Goal: Task Accomplishment & Management: Use online tool/utility

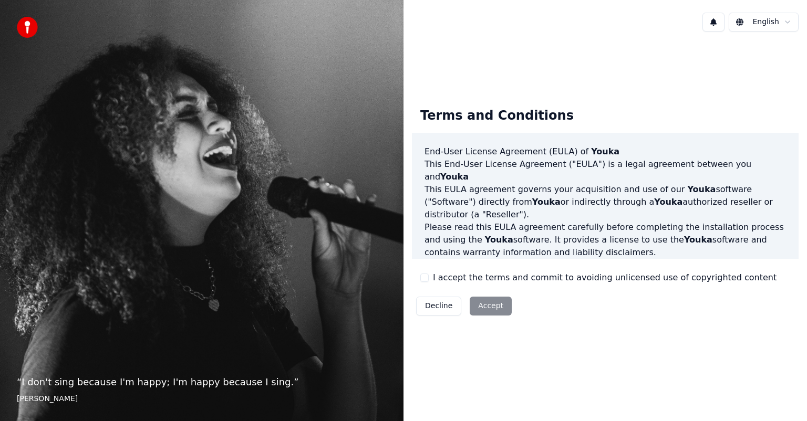
click at [426, 281] on button "I accept the terms and commit to avoiding unlicensed use of copyrighted content" at bounding box center [424, 278] width 8 height 8
click at [488, 305] on button "Accept" at bounding box center [491, 306] width 42 height 19
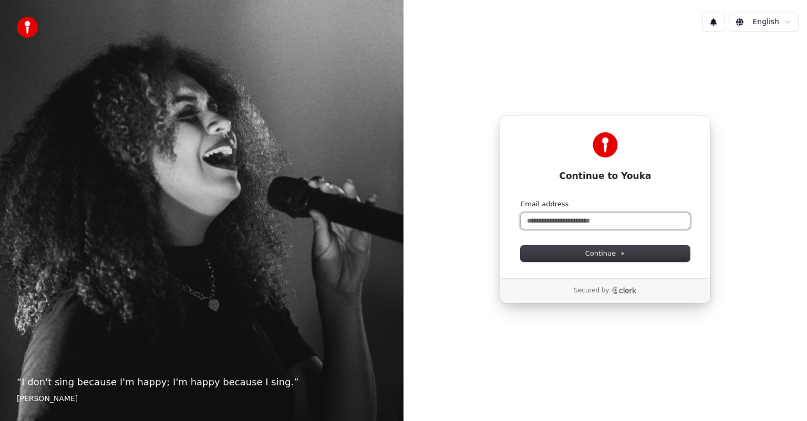
click at [618, 223] on input "Email address" at bounding box center [605, 221] width 169 height 16
click at [521, 200] on button "submit" at bounding box center [521, 200] width 0 height 0
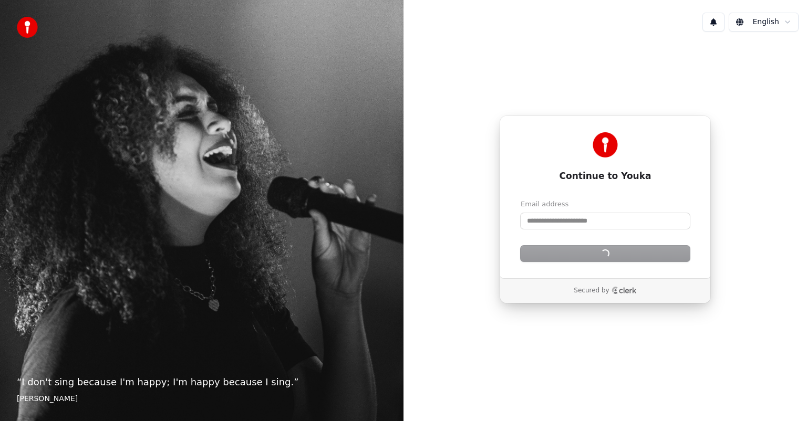
type input "**********"
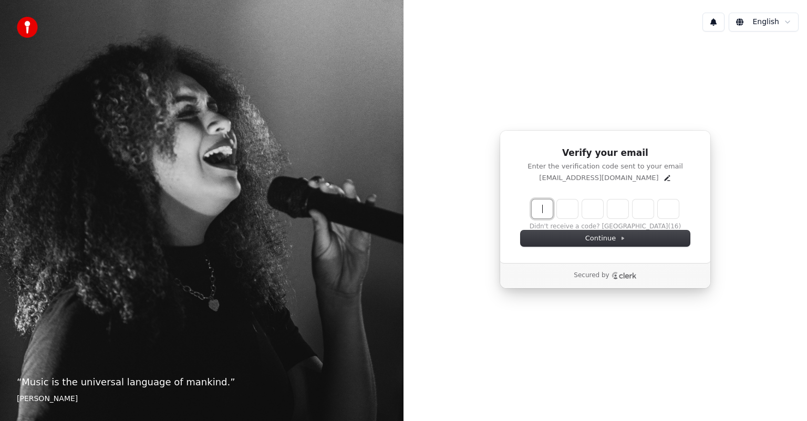
paste input "******"
type input "******"
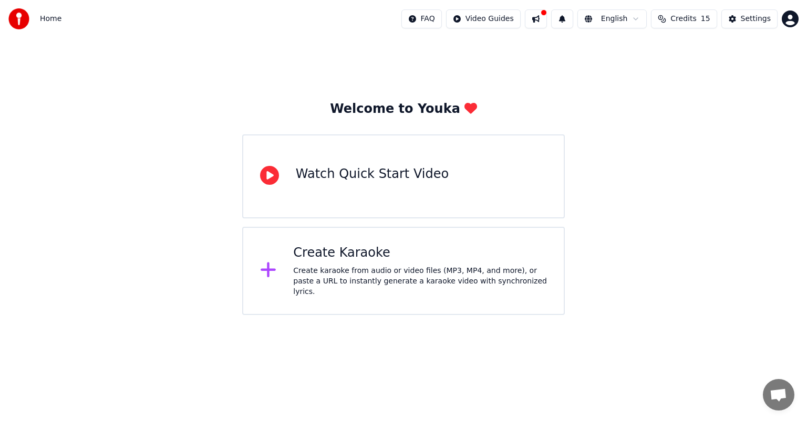
click at [317, 268] on div "Create Karaoke Create karaoke from audio or video files (MP3, MP4, and more), o…" at bounding box center [420, 271] width 254 height 53
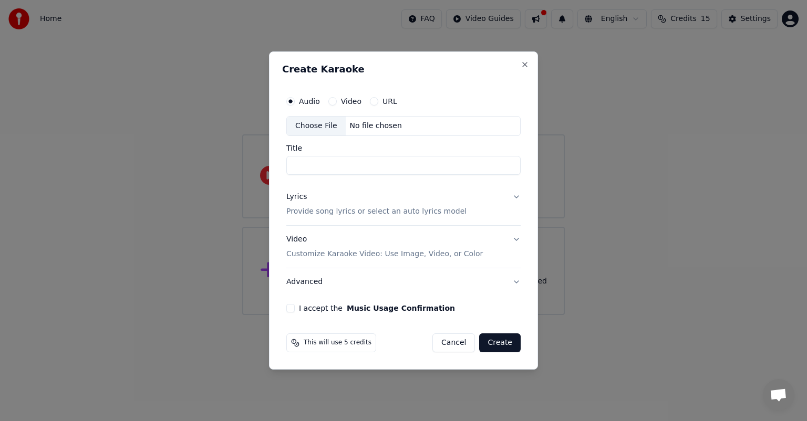
click at [320, 126] on div "Choose File" at bounding box center [316, 126] width 59 height 19
type input "**********"
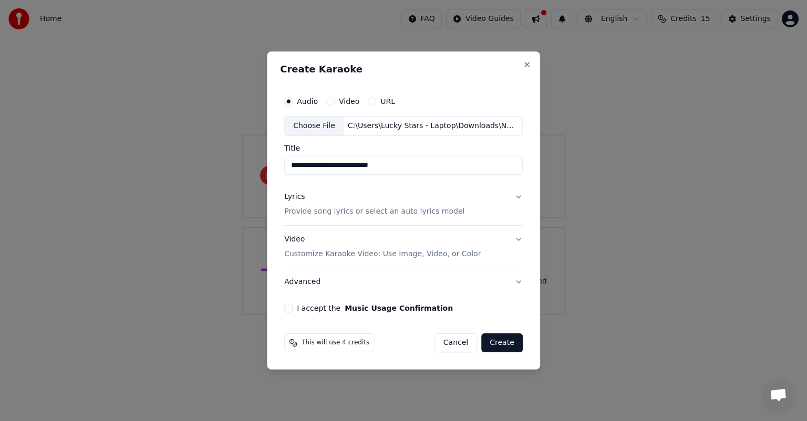
click at [289, 308] on button "I accept the Music Usage Confirmation" at bounding box center [288, 308] width 8 height 8
click at [360, 214] on p "Provide song lyrics or select an auto lyrics model" at bounding box center [374, 212] width 180 height 11
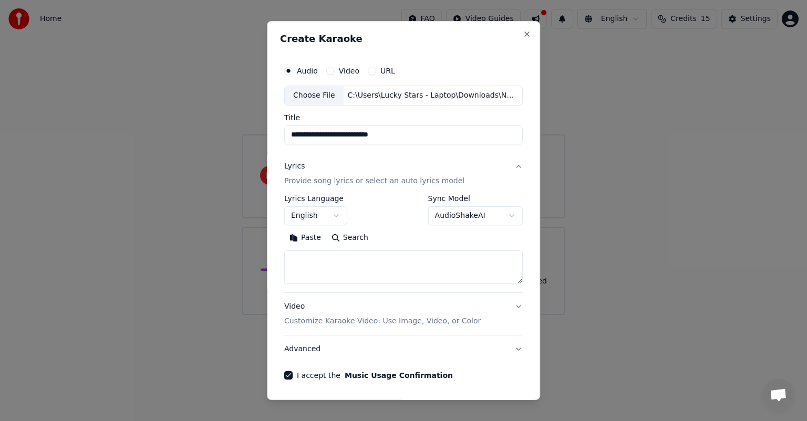
click at [334, 213] on button "English" at bounding box center [315, 216] width 63 height 19
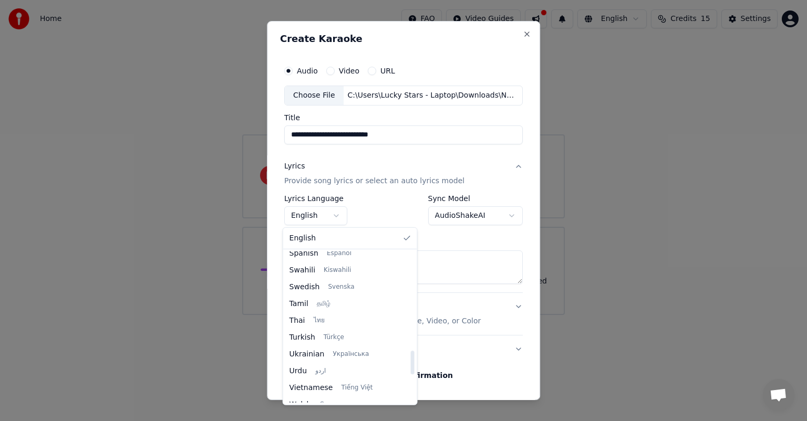
scroll to position [807, 0]
select select "**"
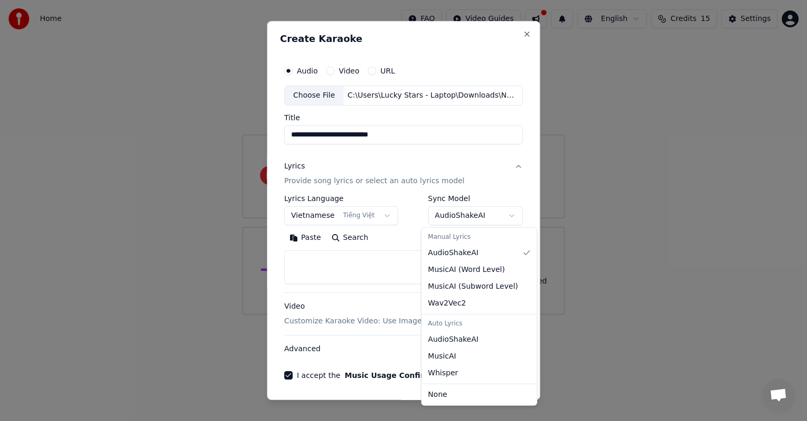
click at [501, 211] on body "**********" at bounding box center [403, 157] width 807 height 315
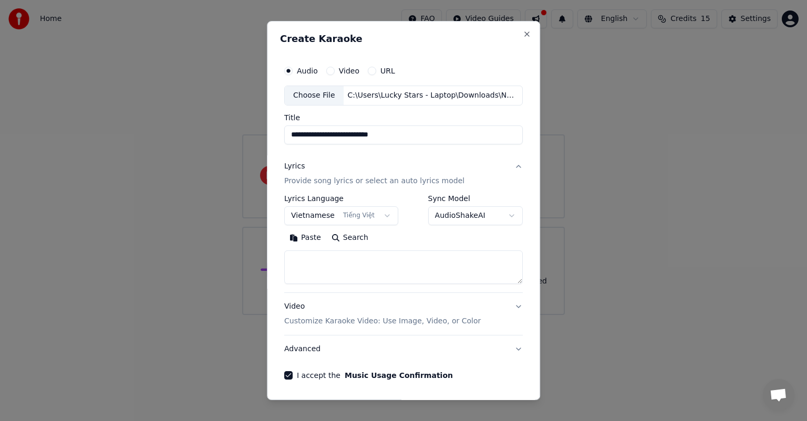
click at [393, 321] on p "Customize Karaoke Video: Use Image, Video, or Color" at bounding box center [382, 321] width 197 height 11
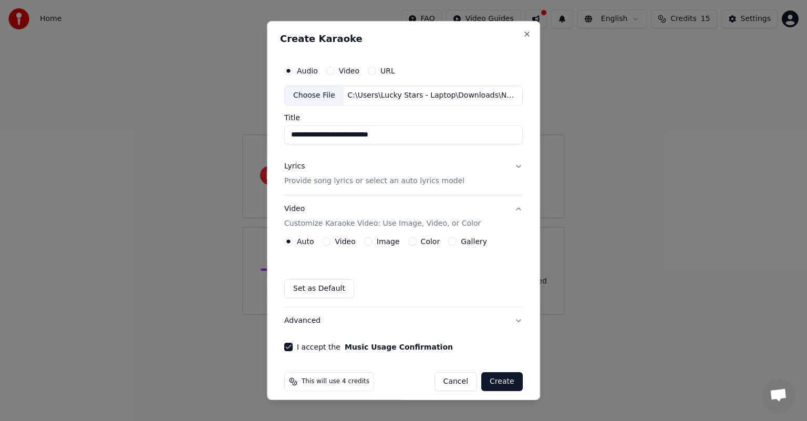
click at [333, 318] on button "Advanced" at bounding box center [403, 320] width 239 height 27
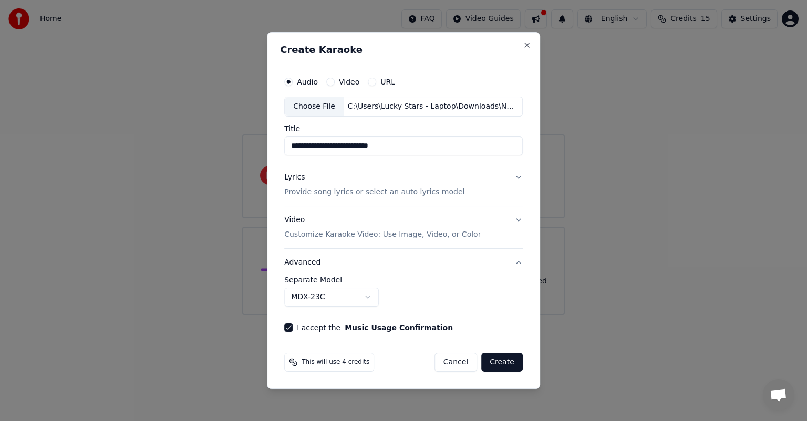
click at [431, 295] on div "**********" at bounding box center [403, 291] width 239 height 30
click at [499, 360] on button "Create" at bounding box center [502, 362] width 42 height 19
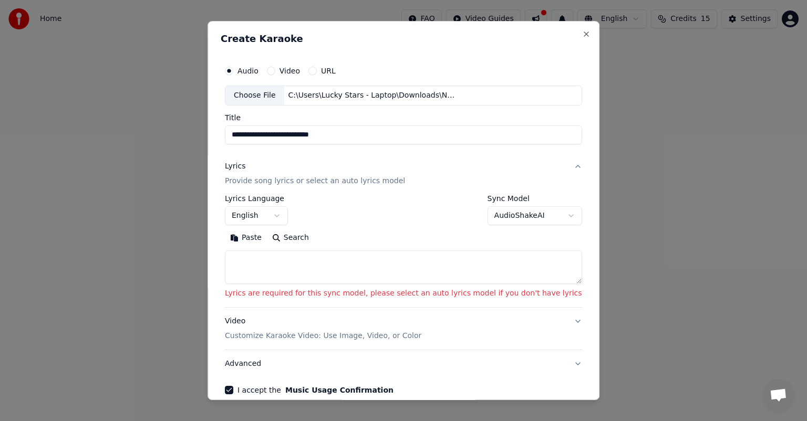
click at [384, 264] on textarea at bounding box center [403, 268] width 357 height 34
click at [295, 218] on body "**********" at bounding box center [403, 157] width 807 height 315
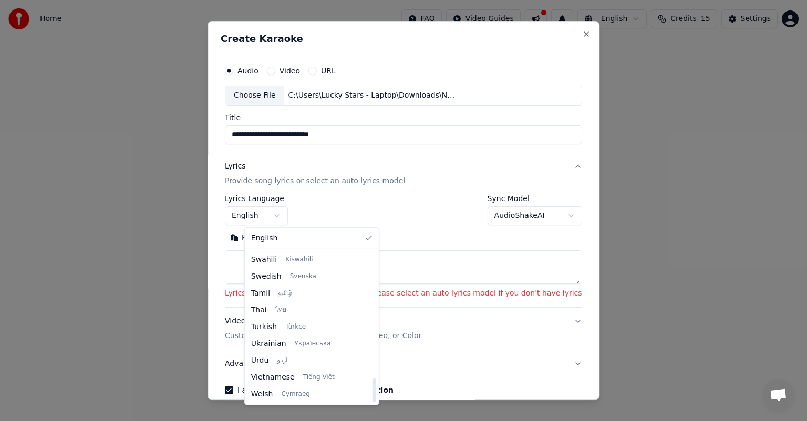
drag, startPoint x: 289, startPoint y: 379, endPoint x: 333, endPoint y: 339, distance: 60.3
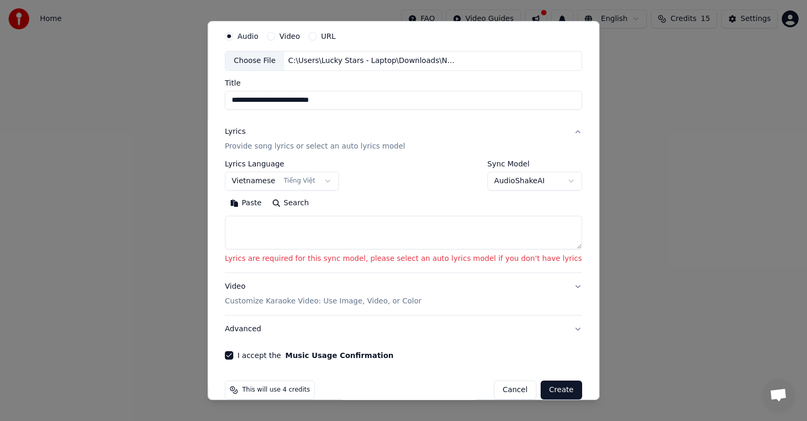
scroll to position [50, 0]
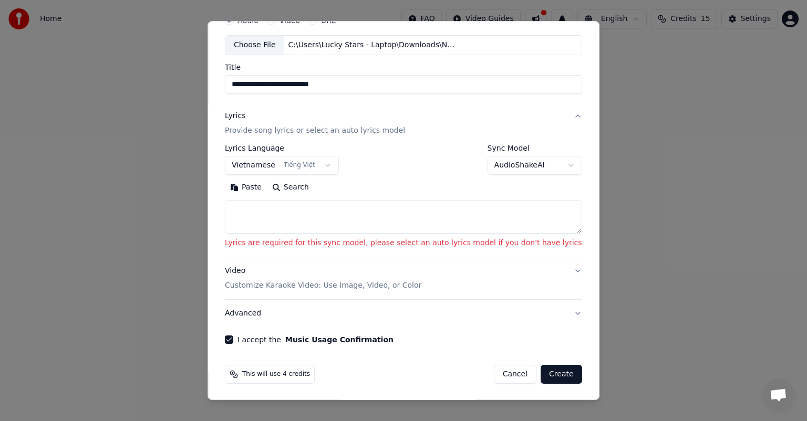
click at [541, 374] on button "Create" at bounding box center [562, 374] width 42 height 19
click at [362, 221] on textarea at bounding box center [403, 217] width 357 height 34
click at [314, 191] on button "Search" at bounding box center [290, 187] width 47 height 17
click at [300, 166] on body "**********" at bounding box center [403, 157] width 807 height 315
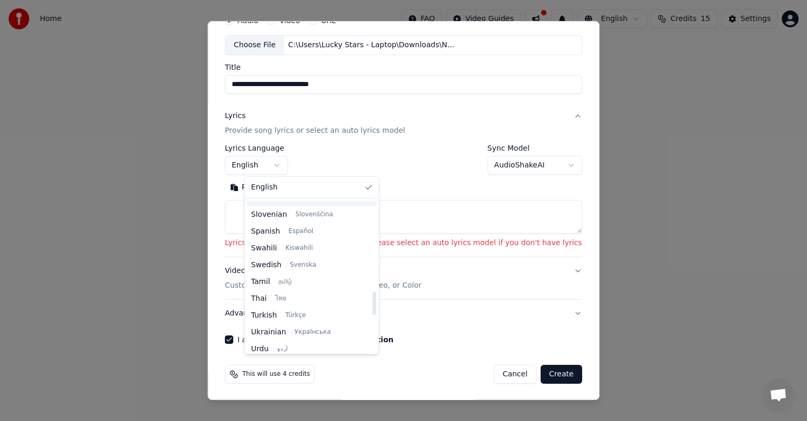
scroll to position [807, 0]
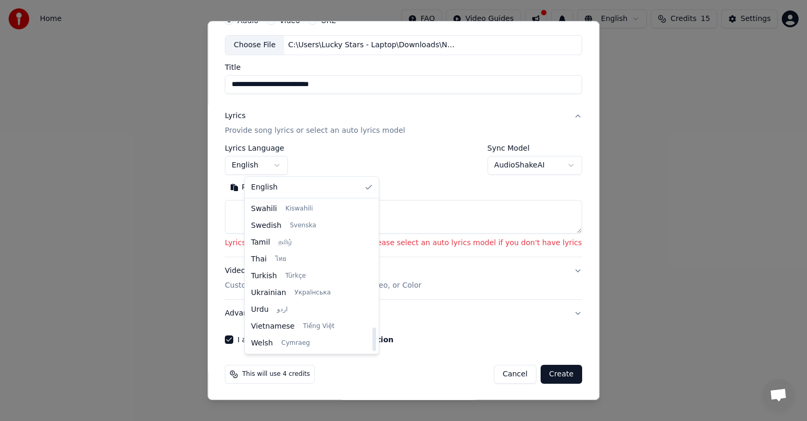
select select "**"
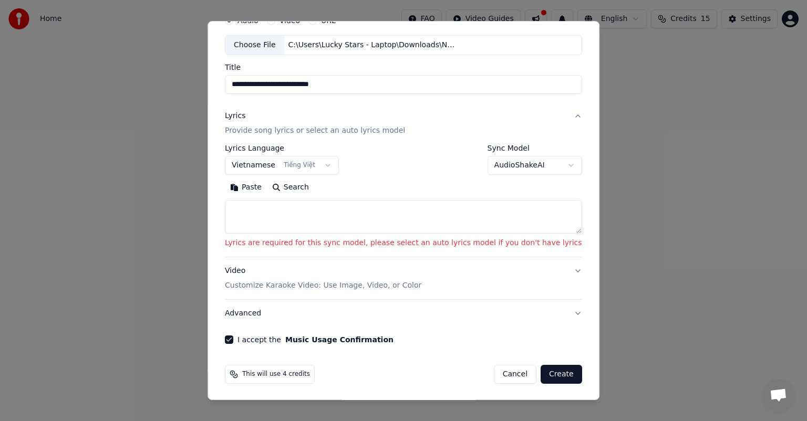
click at [460, 211] on textarea at bounding box center [403, 217] width 357 height 34
click at [496, 164] on body "**********" at bounding box center [403, 157] width 807 height 315
click at [408, 211] on body "**********" at bounding box center [403, 157] width 807 height 315
click at [311, 189] on button "Search" at bounding box center [290, 187] width 47 height 17
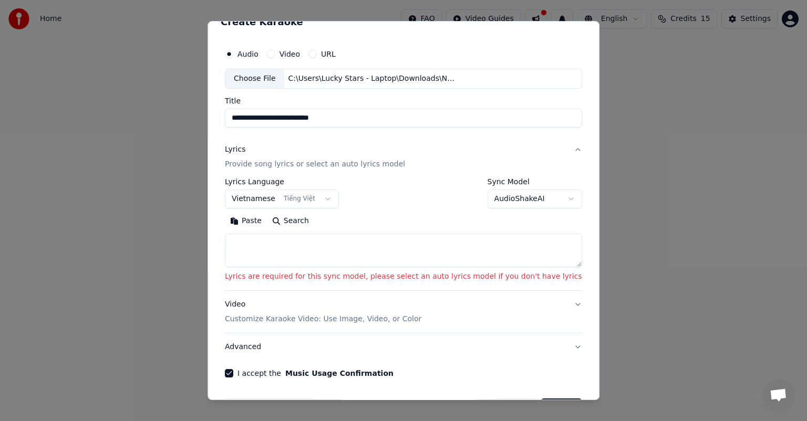
scroll to position [0, 0]
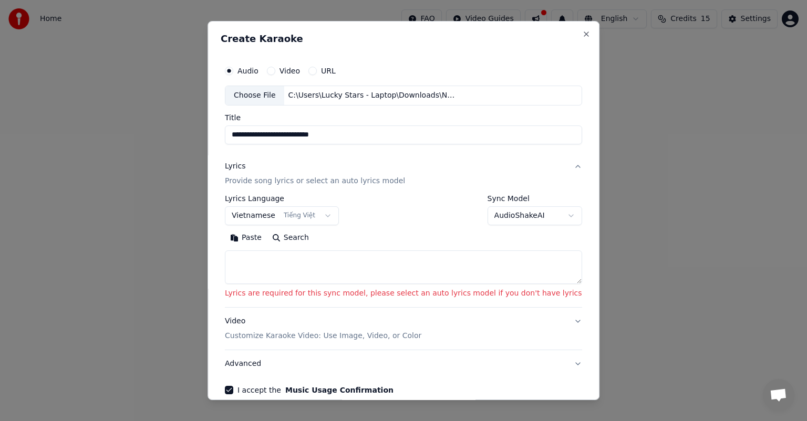
click at [364, 127] on input "**********" at bounding box center [403, 135] width 357 height 19
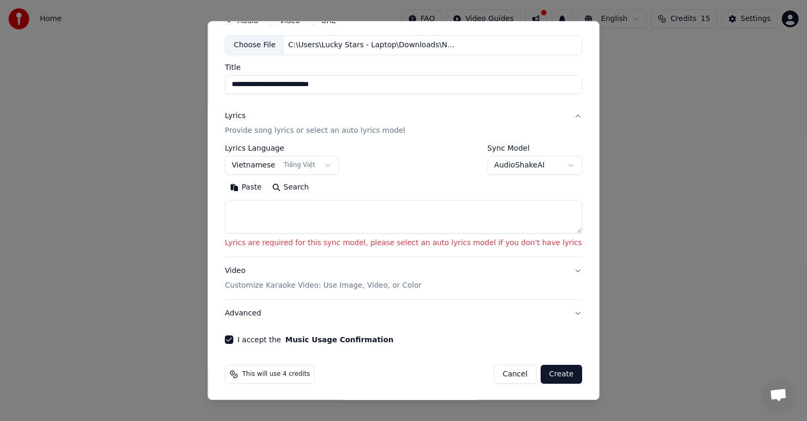
click at [536, 167] on body "**********" at bounding box center [403, 157] width 807 height 315
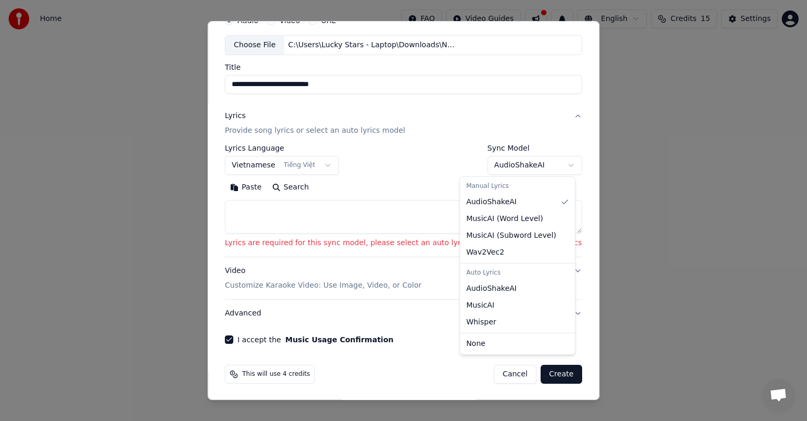
select select "**********"
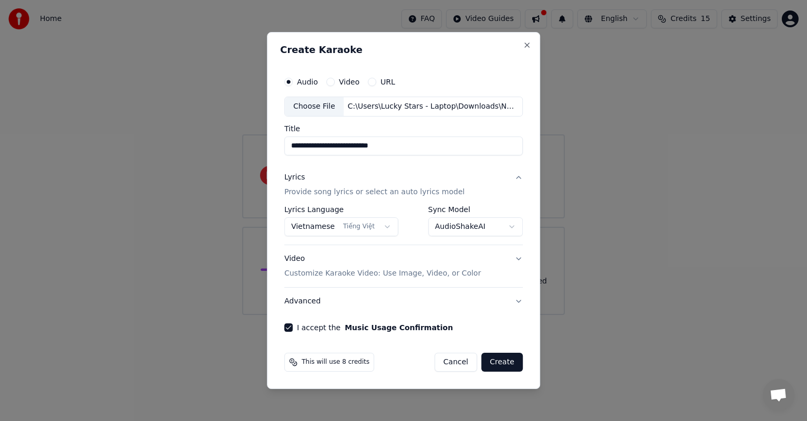
click at [502, 364] on button "Create" at bounding box center [502, 362] width 42 height 19
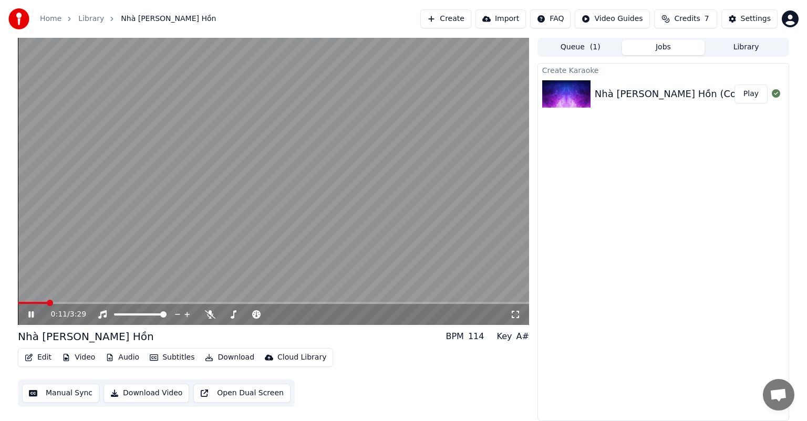
click at [75, 304] on span at bounding box center [273, 303] width 511 height 2
click at [100, 303] on span at bounding box center [273, 303] width 511 height 2
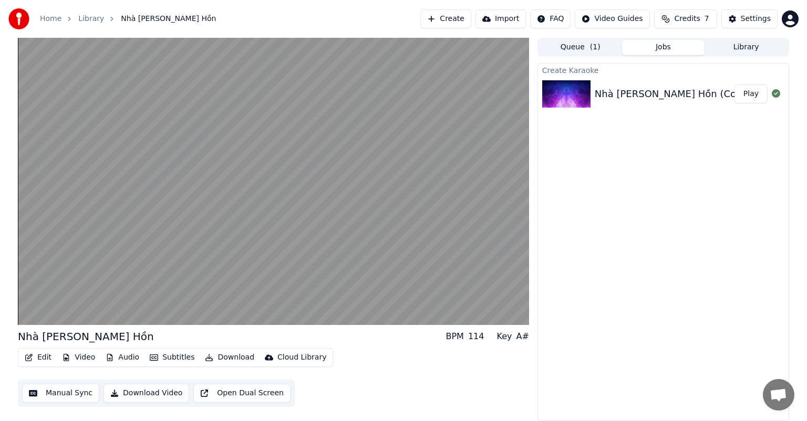
click at [160, 357] on button "Subtitles" at bounding box center [172, 358] width 53 height 15
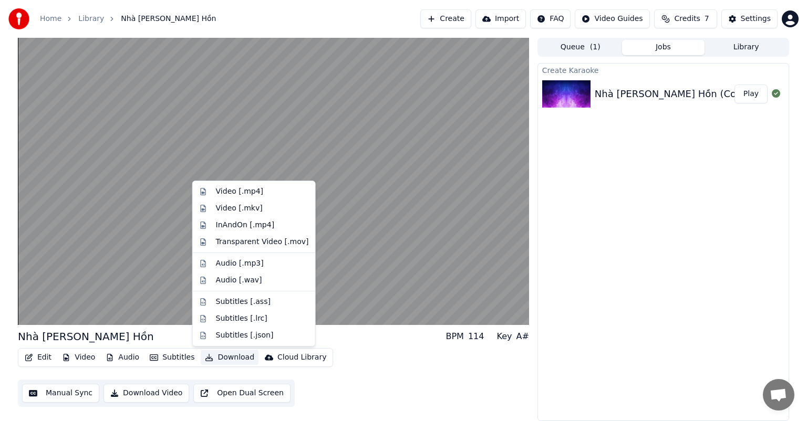
click at [376, 389] on div "Edit Video Audio Subtitles Download Cloud Library Manual Sync Download Video Op…" at bounding box center [273, 377] width 511 height 59
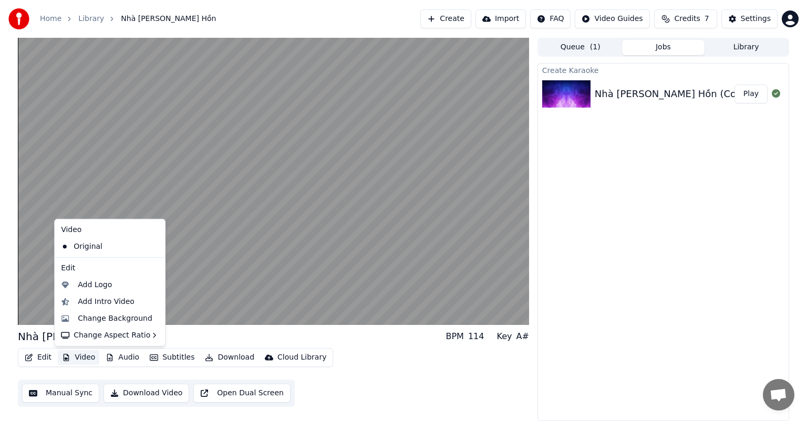
click at [81, 359] on button "Video" at bounding box center [79, 358] width 42 height 15
click at [92, 322] on div "Change Background" at bounding box center [115, 319] width 75 height 11
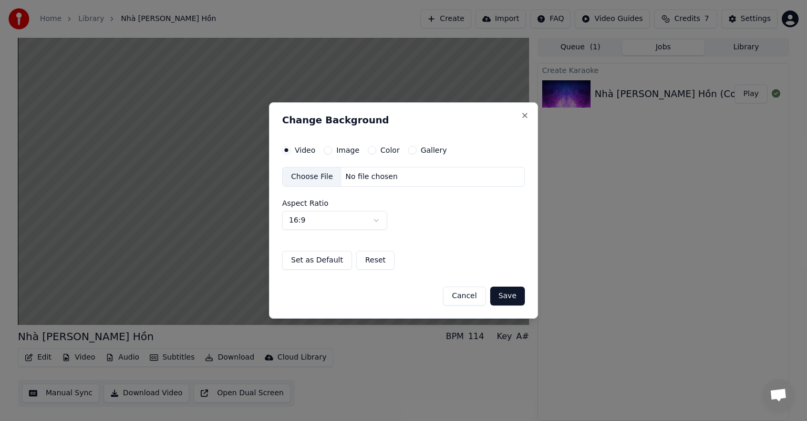
click at [318, 181] on div "Choose File" at bounding box center [312, 177] width 59 height 19
click at [506, 300] on button "Save" at bounding box center [507, 296] width 35 height 19
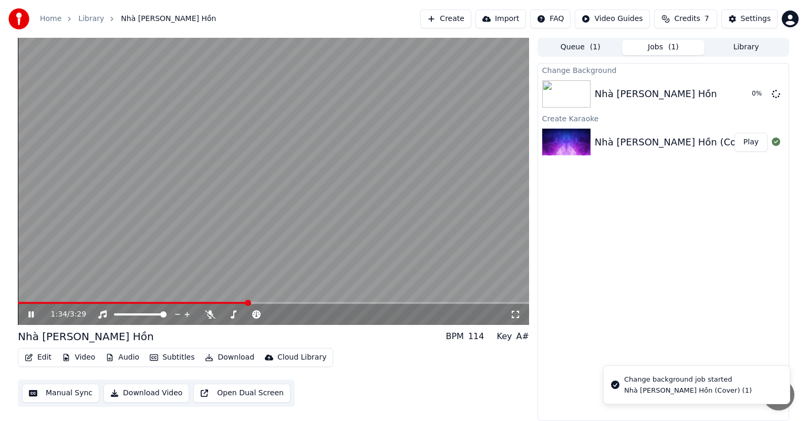
click at [36, 313] on icon at bounding box center [38, 315] width 25 height 8
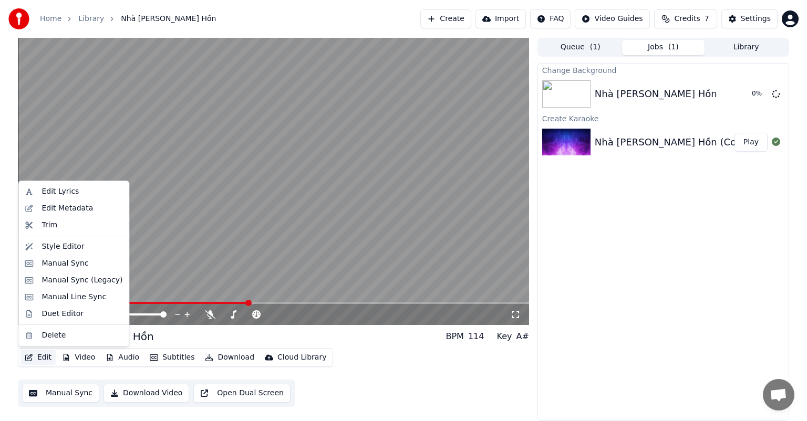
click at [39, 355] on button "Edit" at bounding box center [37, 358] width 35 height 15
drag, startPoint x: 76, startPoint y: 249, endPoint x: 502, endPoint y: 404, distance: 452.9
click at [495, 413] on body "Home Library Nhà [PERSON_NAME] Hồn Create Import FAQ Video Guides Credits 7 Set…" at bounding box center [403, 210] width 807 height 421
click at [672, 256] on div "Change Background Nhà [PERSON_NAME] Hồn 1 % Create Karaoke Nhà [PERSON_NAME] Hồ…" at bounding box center [664, 242] width 252 height 358
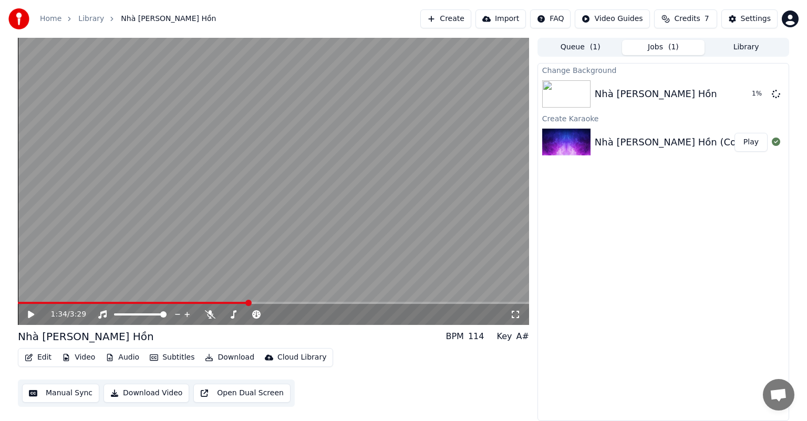
click at [32, 313] on icon at bounding box center [31, 314] width 6 height 7
click at [32, 315] on icon at bounding box center [38, 315] width 25 height 8
click at [83, 357] on button "Video" at bounding box center [79, 358] width 42 height 15
click at [376, 370] on div "Edit Video Audio Subtitles Download Cloud Library Manual Sync Download Video Op…" at bounding box center [273, 377] width 511 height 59
click at [756, 91] on button "Play" at bounding box center [751, 94] width 33 height 19
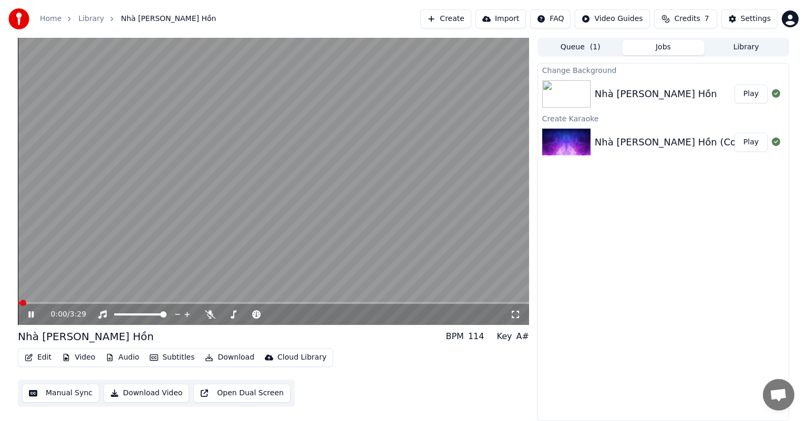
click at [67, 303] on span at bounding box center [273, 303] width 511 height 2
click at [55, 301] on video at bounding box center [273, 181] width 511 height 287
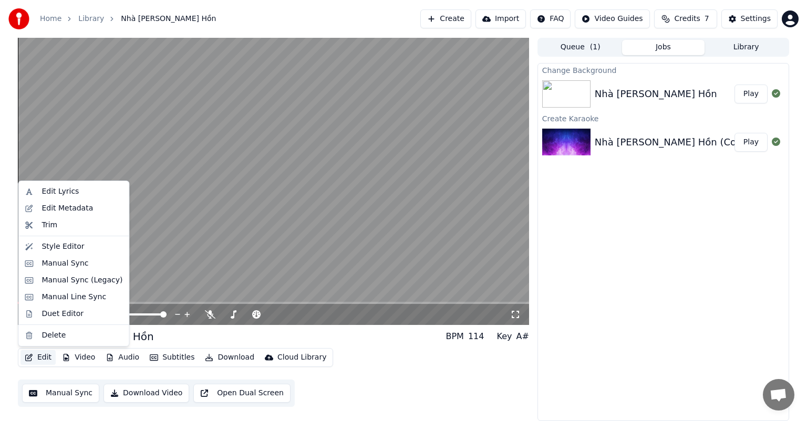
click at [36, 361] on button "Edit" at bounding box center [37, 358] width 35 height 15
click at [60, 296] on div "Manual Line Sync" at bounding box center [74, 297] width 65 height 11
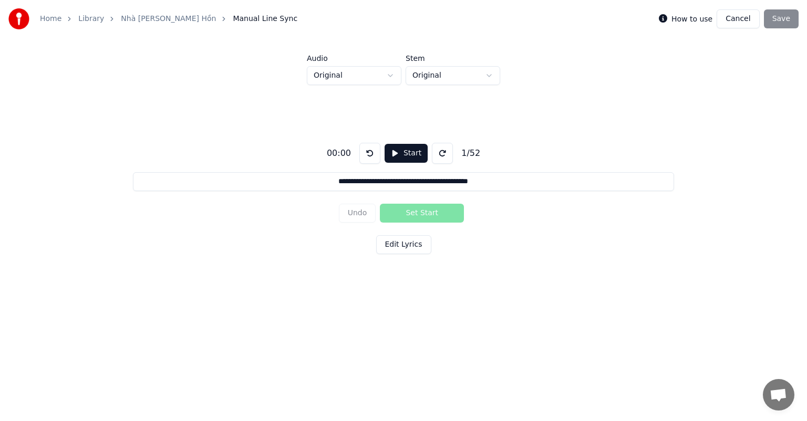
click at [307, 179] on input "**********" at bounding box center [403, 181] width 541 height 19
click at [378, 79] on html "**********" at bounding box center [403, 162] width 807 height 324
click at [393, 76] on html "**********" at bounding box center [403, 162] width 807 height 324
click at [463, 74] on html "**********" at bounding box center [403, 162] width 807 height 324
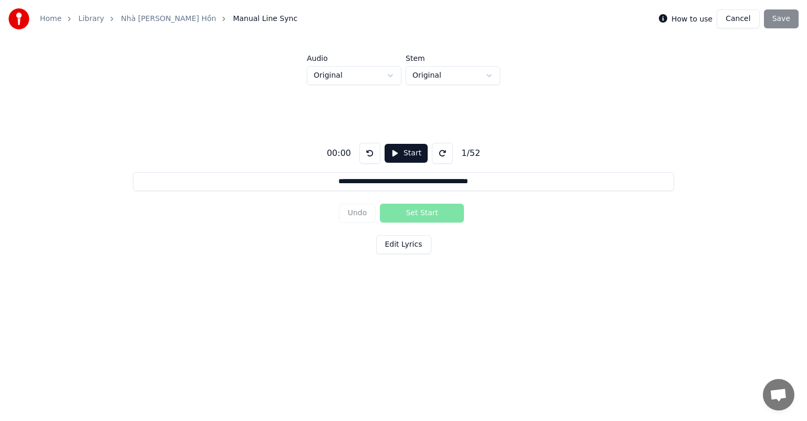
click at [399, 183] on input "**********" at bounding box center [403, 181] width 541 height 19
click at [400, 243] on button "Edit Lyrics" at bounding box center [403, 244] width 55 height 19
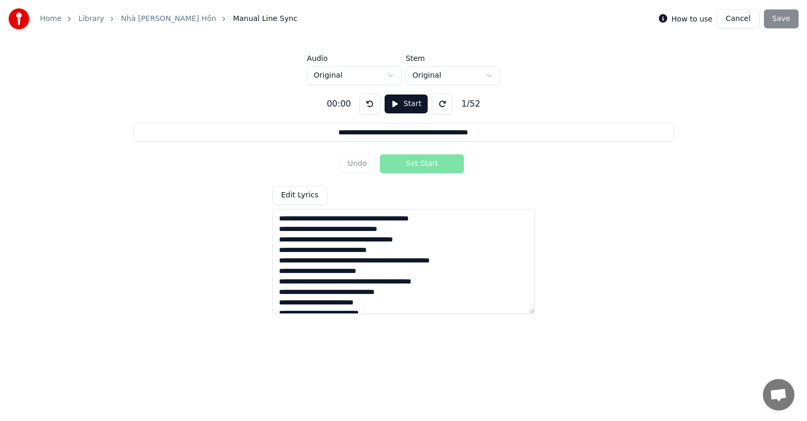
click at [330, 221] on textarea at bounding box center [403, 261] width 263 height 105
type input "**********"
click at [395, 225] on textarea at bounding box center [403, 261] width 263 height 105
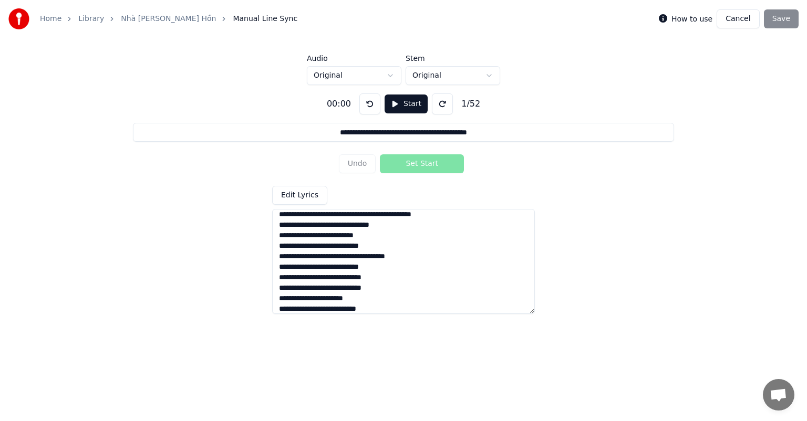
scroll to position [78, 0]
click at [354, 301] on textarea at bounding box center [403, 261] width 263 height 105
type textarea "**********"
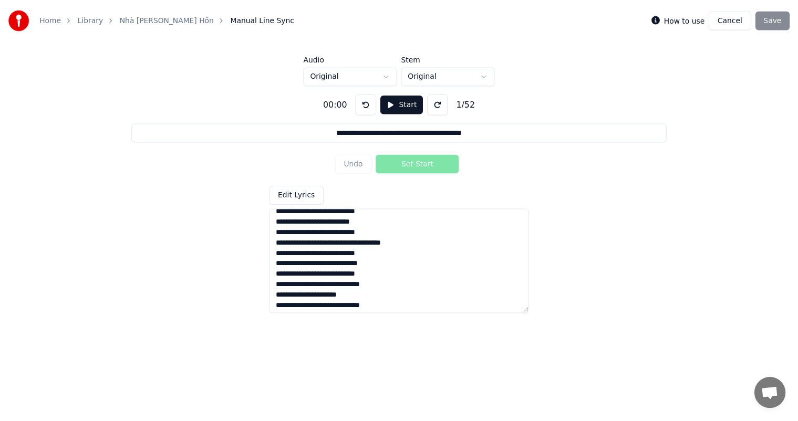
scroll to position [450, 0]
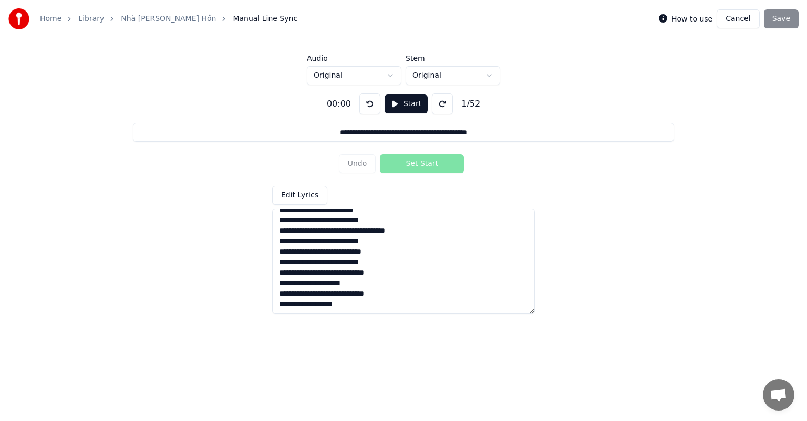
click at [287, 192] on button "Edit Lyrics" at bounding box center [299, 195] width 55 height 19
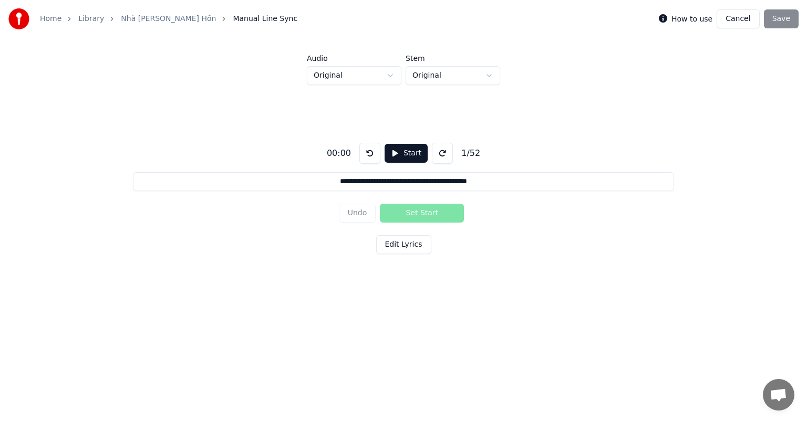
click at [776, 22] on div "How to use Cancel Save" at bounding box center [729, 18] width 140 height 19
click at [434, 187] on input "**********" at bounding box center [403, 181] width 541 height 19
click at [400, 152] on button "Start" at bounding box center [406, 153] width 43 height 19
click at [400, 152] on button "Pause" at bounding box center [406, 153] width 47 height 19
click at [171, 21] on link "Nhà [PERSON_NAME] Hồn" at bounding box center [168, 19] width 95 height 11
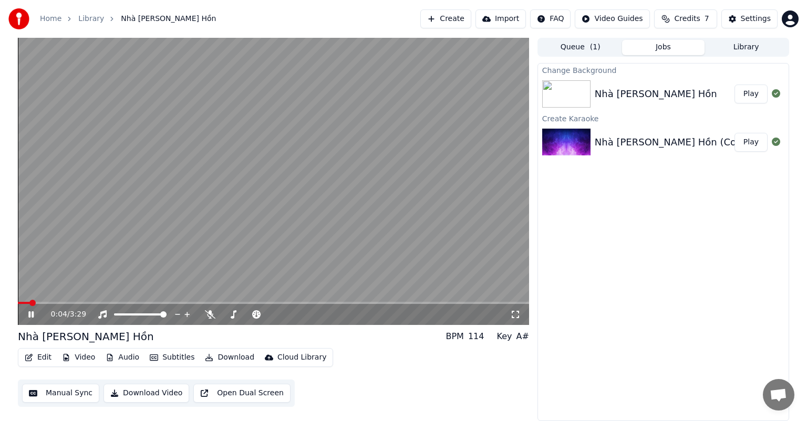
click at [160, 358] on button "Subtitles" at bounding box center [172, 358] width 53 height 15
click at [9, 366] on div "0:08 / 3:29 Nhà [PERSON_NAME] Hồn BPM 114 Key A# Edit Video Audio Subtitles Dow…" at bounding box center [403, 230] width 788 height 384
click at [25, 304] on span at bounding box center [21, 303] width 7 height 2
click at [18, 305] on span at bounding box center [21, 303] width 6 height 6
click at [83, 303] on span at bounding box center [273, 303] width 511 height 2
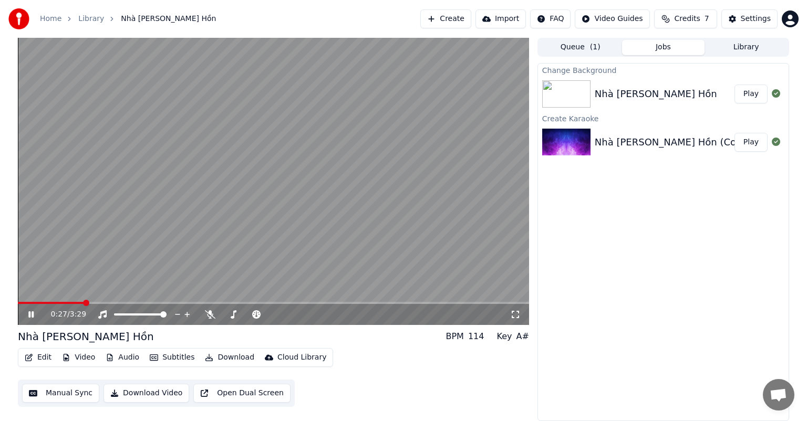
click at [104, 303] on span at bounding box center [273, 303] width 511 height 2
click at [137, 303] on span at bounding box center [273, 303] width 511 height 2
click at [171, 302] on span at bounding box center [273, 303] width 511 height 2
click at [210, 314] on icon at bounding box center [210, 315] width 11 height 8
click at [71, 303] on span at bounding box center [45, 303] width 54 height 2
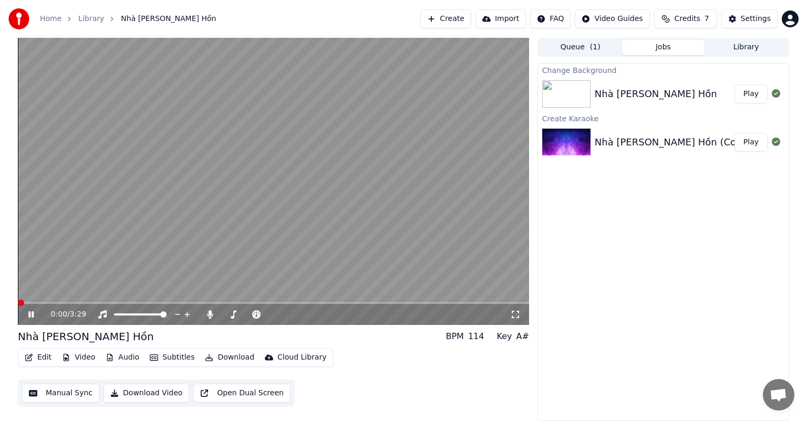
click at [18, 303] on span at bounding box center [18, 303] width 0 height 2
click at [32, 314] on icon at bounding box center [30, 315] width 5 height 6
click at [71, 393] on button "Manual Sync" at bounding box center [60, 393] width 77 height 19
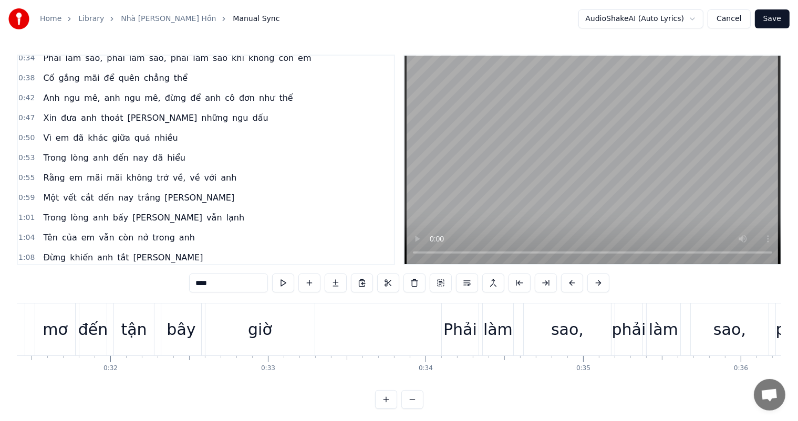
scroll to position [105, 0]
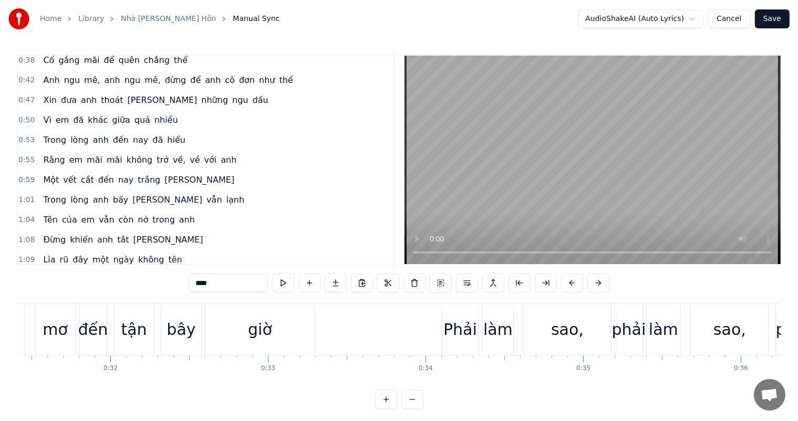
click at [137, 174] on span "trắng" at bounding box center [149, 180] width 25 height 12
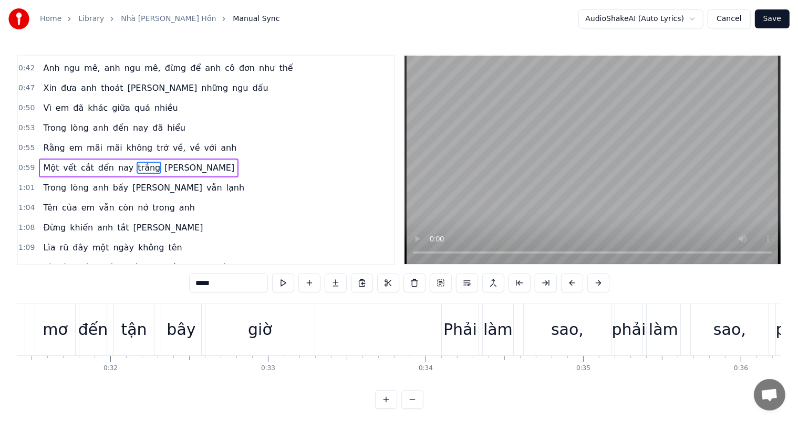
click at [131, 170] on div "0:17 [PERSON_NAME] khi nở [PERSON_NAME] hồn giống một nhà giam 0:21 Một nhà [PE…" at bounding box center [206, 160] width 378 height 211
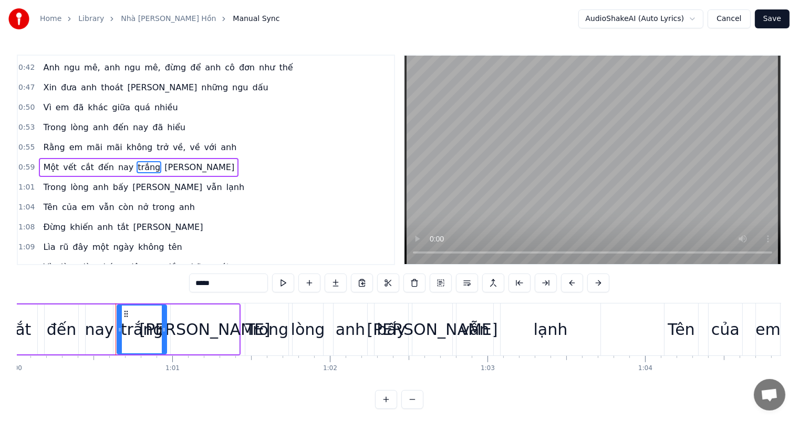
scroll to position [0, 9508]
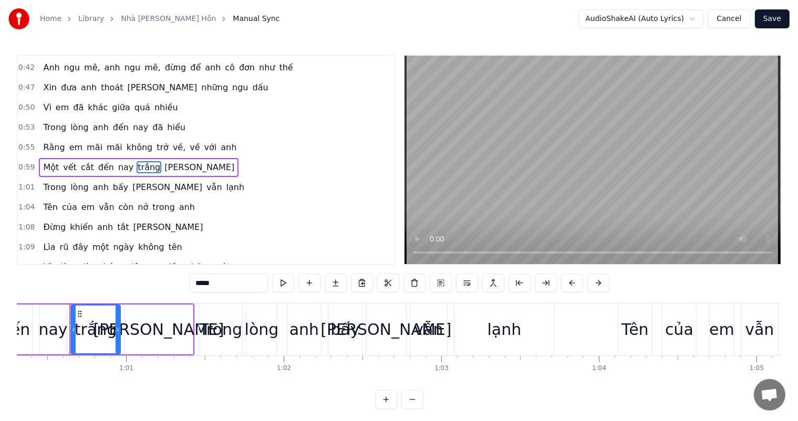
click at [137, 161] on span "trắng" at bounding box center [149, 167] width 25 height 12
drag, startPoint x: 220, startPoint y: 282, endPoint x: 183, endPoint y: 280, distance: 36.3
click at [182, 282] on div "0:17 [PERSON_NAME] khi nở [PERSON_NAME] hồn giống một nhà giam 0:21 Một nhà [PE…" at bounding box center [399, 232] width 765 height 355
click at [137, 201] on span "nở" at bounding box center [143, 207] width 13 height 12
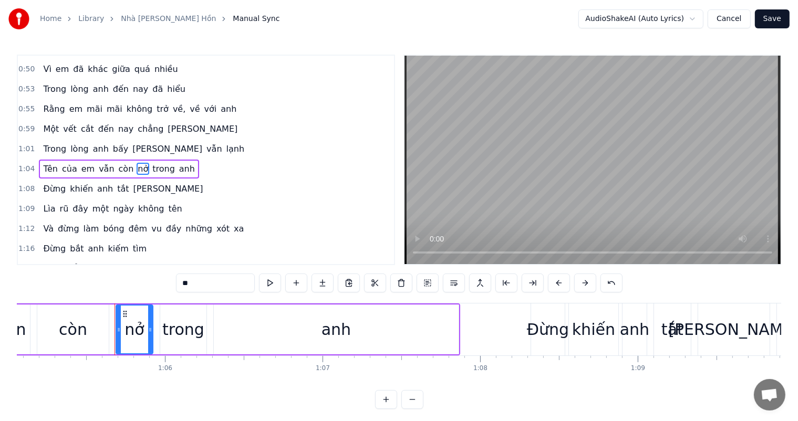
scroll to position [0, 10303]
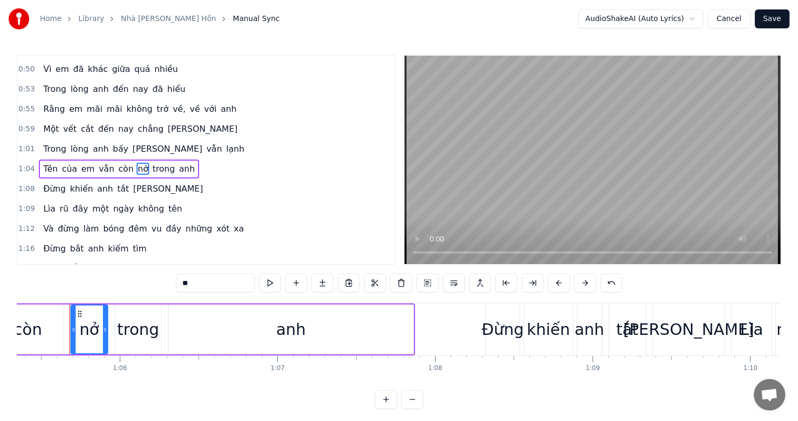
drag, startPoint x: 185, startPoint y: 282, endPoint x: 175, endPoint y: 282, distance: 10.0
click at [175, 282] on div "0:17 [PERSON_NAME] khi nở [PERSON_NAME] hồn giống một nhà giam 0:21 Một nhà [PE…" at bounding box center [399, 232] width 765 height 355
type input "*"
click at [135, 186] on div "Đừng [PERSON_NAME] [PERSON_NAME]" at bounding box center [123, 189] width 168 height 19
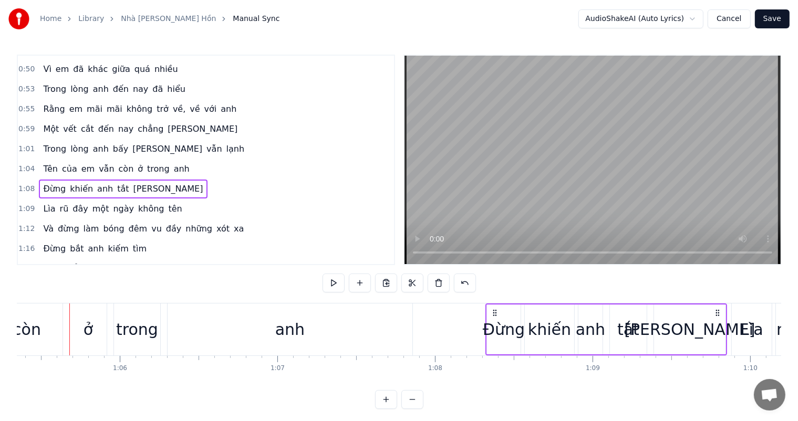
click at [116, 185] on span "tắt" at bounding box center [123, 189] width 14 height 12
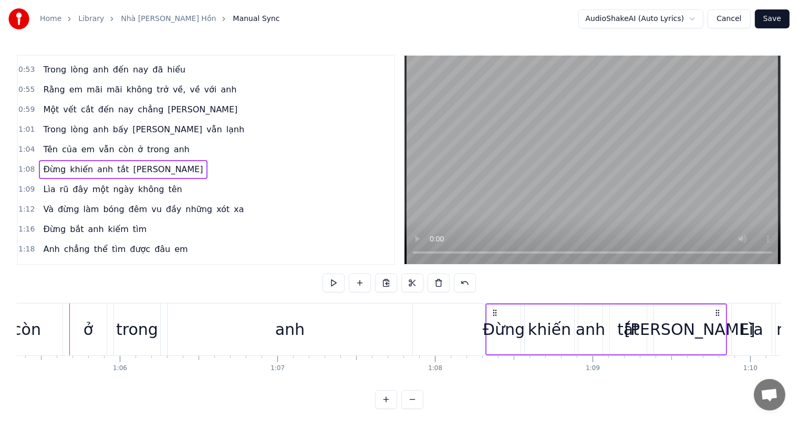
click at [112, 184] on span "ngày" at bounding box center [123, 189] width 23 height 12
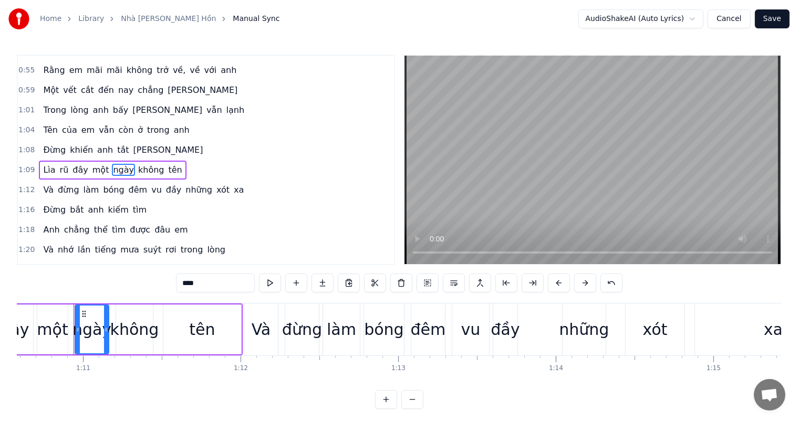
scroll to position [0, 11131]
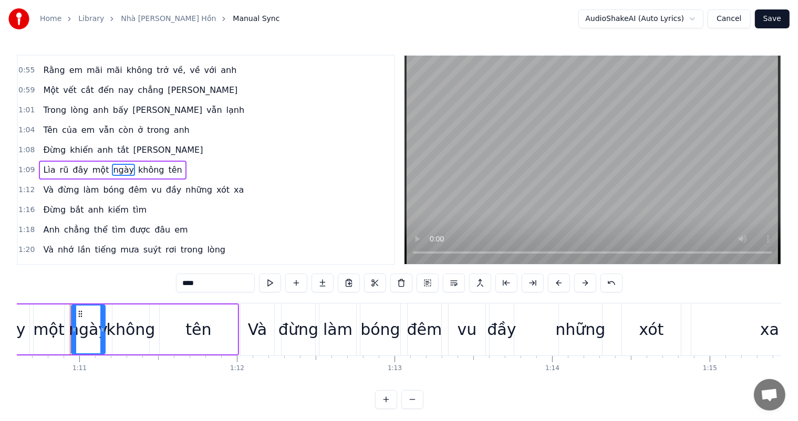
click at [116, 144] on span "tắt" at bounding box center [123, 150] width 14 height 12
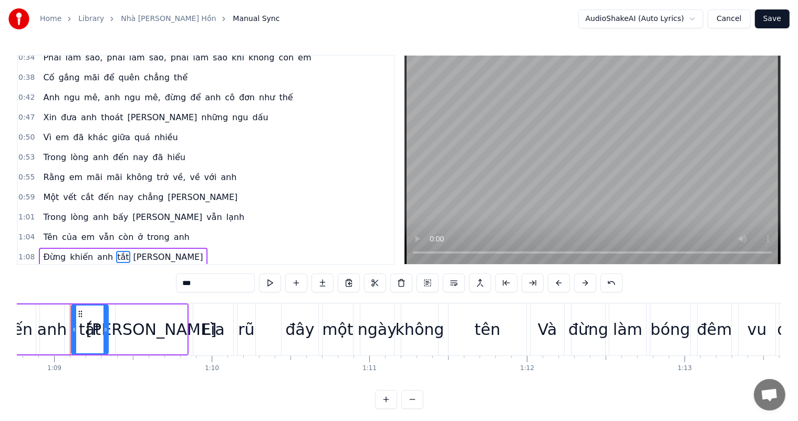
scroll to position [105, 0]
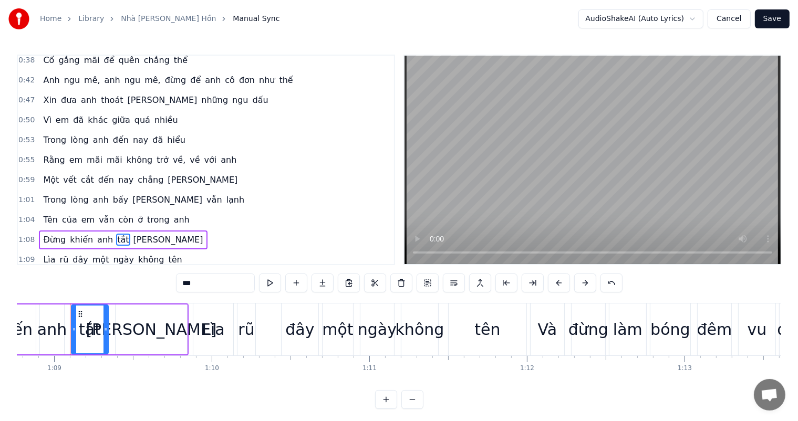
click at [116, 234] on span "tắt" at bounding box center [123, 240] width 14 height 12
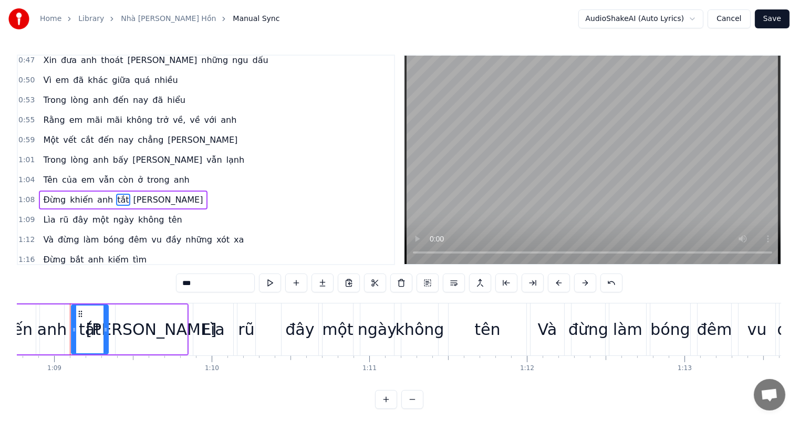
scroll to position [176, 0]
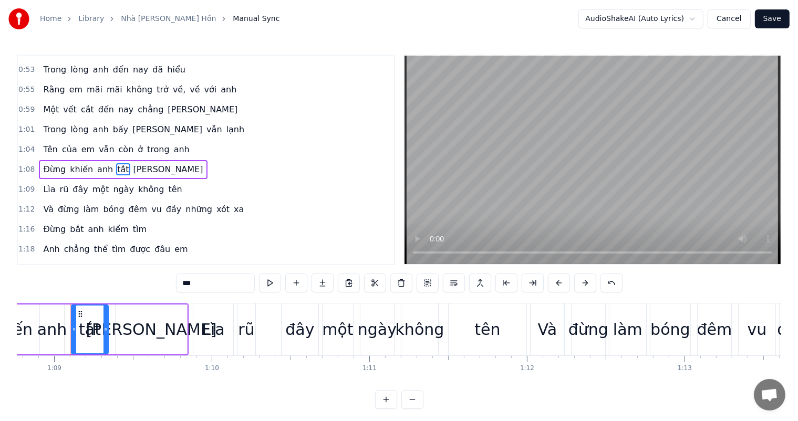
click at [109, 231] on div "0:17 [PERSON_NAME] khi nở [PERSON_NAME] hồn giống một nhà giam 0:21 Một nhà [PE…" at bounding box center [206, 160] width 378 height 211
click at [116, 163] on span "tắt" at bounding box center [123, 169] width 14 height 12
drag, startPoint x: 191, startPoint y: 278, endPoint x: 172, endPoint y: 284, distance: 20.3
click at [172, 284] on div "0:17 [PERSON_NAME] khi nở [PERSON_NAME] hồn giống một nhà giam 0:21 Một nhà [PE…" at bounding box center [399, 232] width 765 height 355
click at [138, 163] on span "[PERSON_NAME]" at bounding box center [174, 169] width 72 height 12
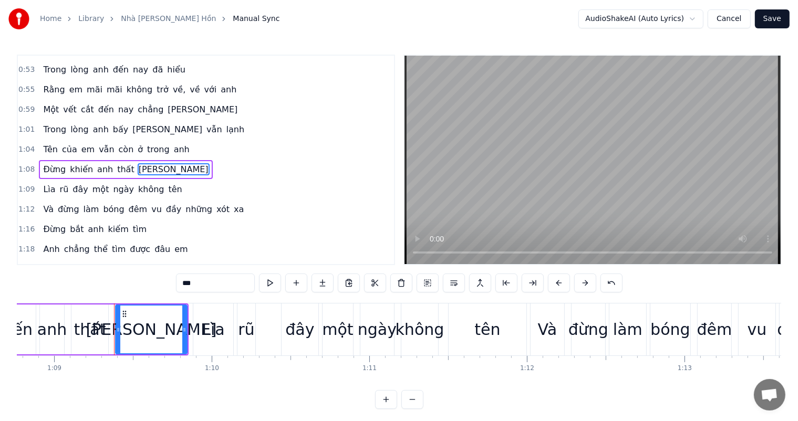
click at [194, 282] on input "***" at bounding box center [215, 283] width 79 height 19
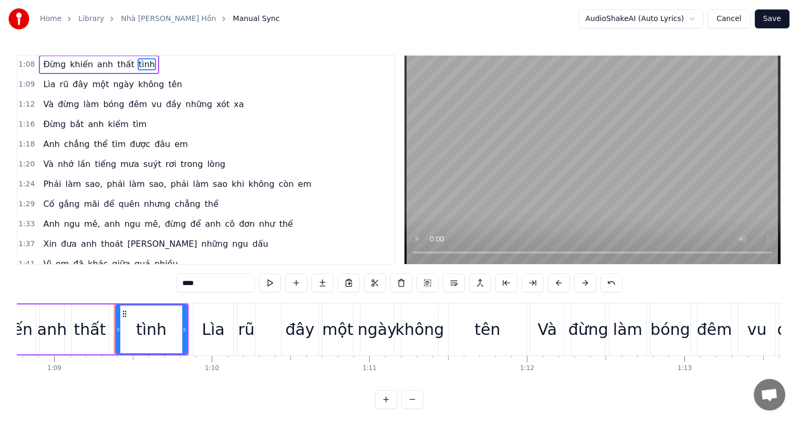
scroll to position [333, 0]
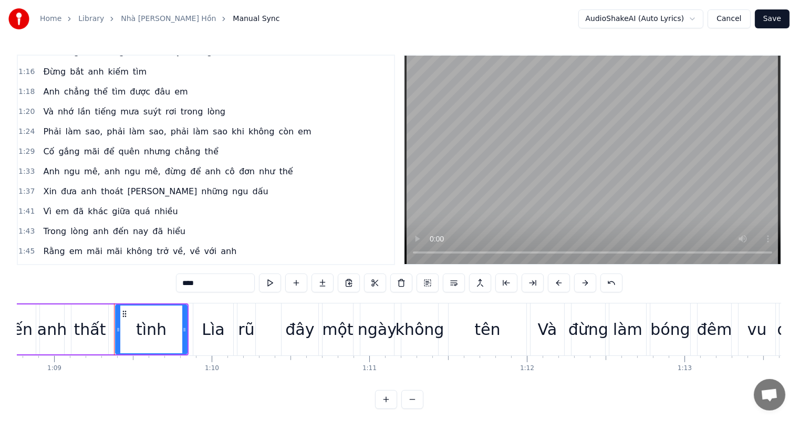
click at [231, 186] on span "ngu" at bounding box center [240, 192] width 18 height 12
type input "***"
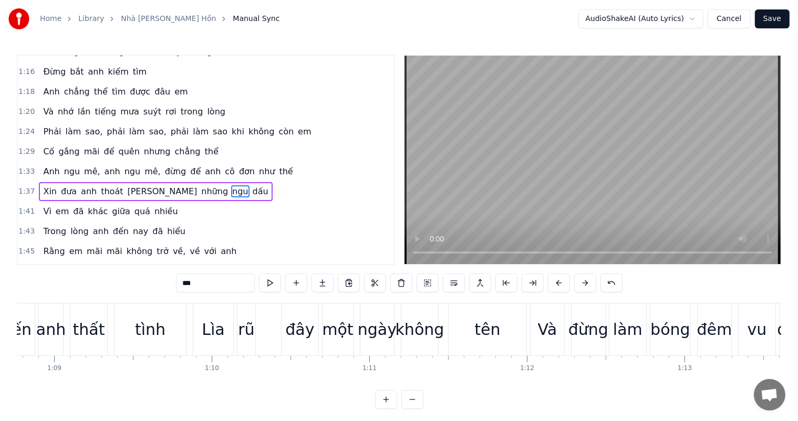
scroll to position [349, 0]
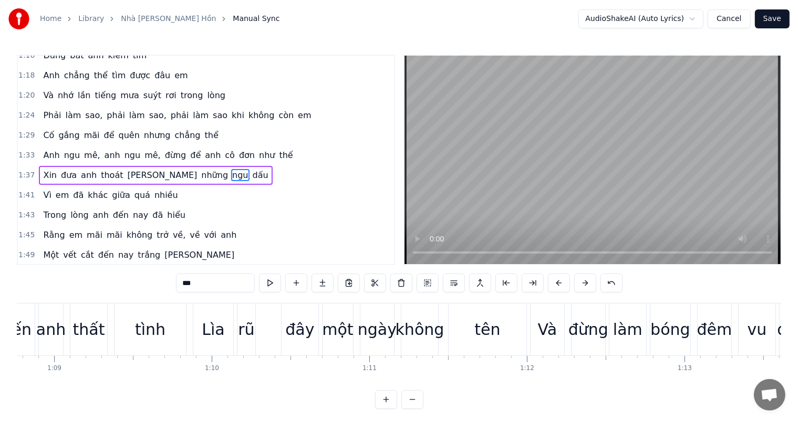
click at [166, 186] on div "1:41 Vì em đã khác giữa quá nhiều" at bounding box center [206, 196] width 376 height 20
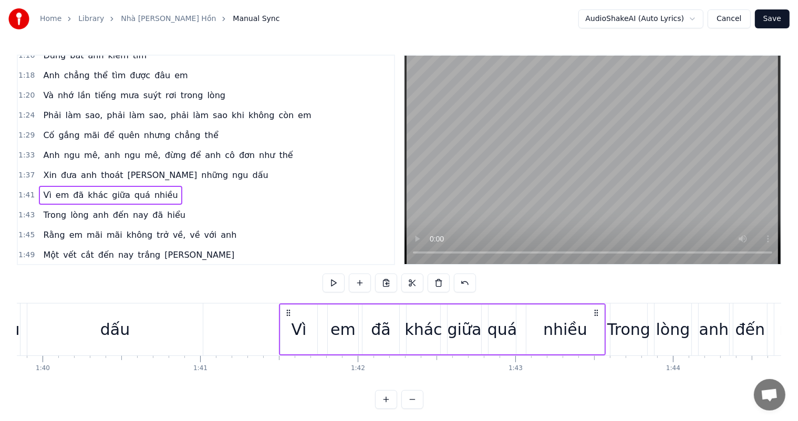
scroll to position [0, 15949]
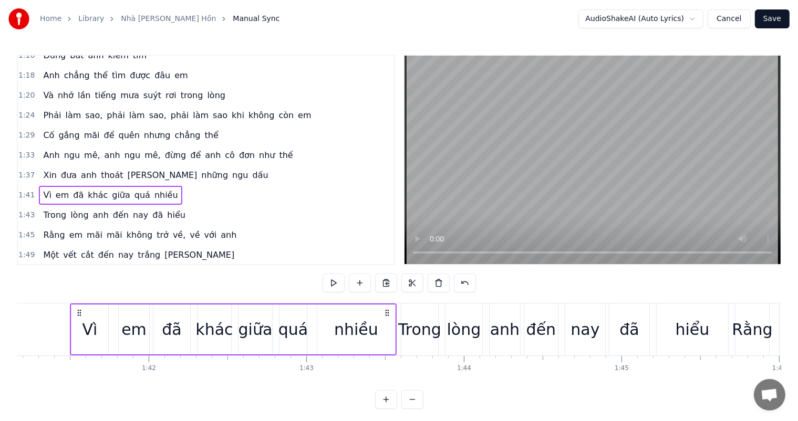
click at [231, 169] on span "ngu" at bounding box center [240, 175] width 18 height 12
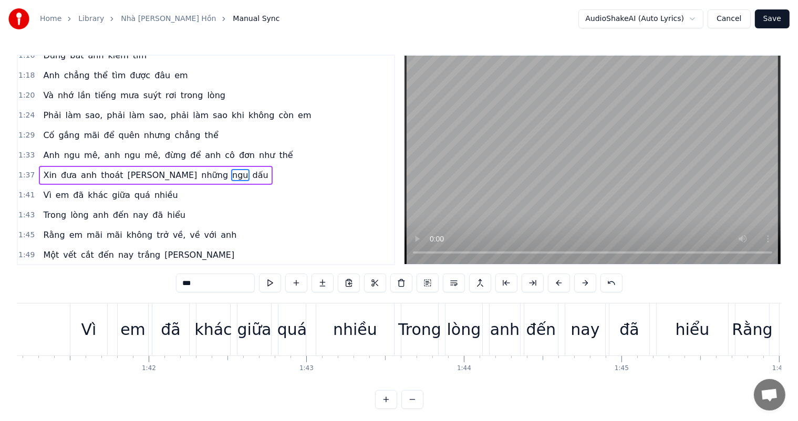
drag, startPoint x: 204, startPoint y: 283, endPoint x: 178, endPoint y: 286, distance: 25.9
click at [178, 286] on input "***" at bounding box center [215, 283] width 79 height 19
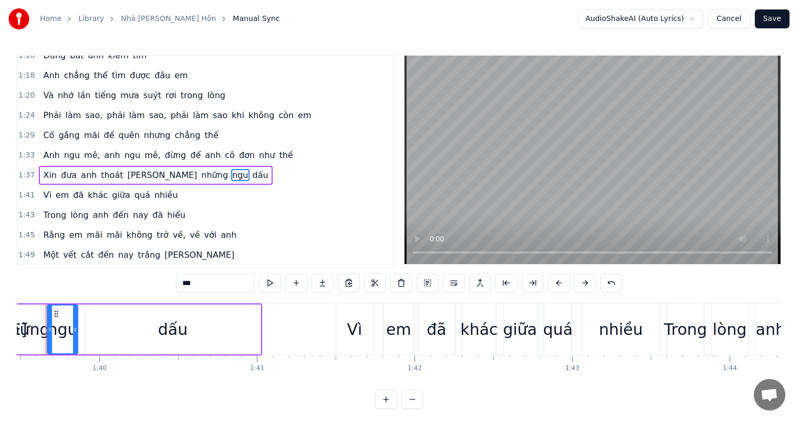
scroll to position [0, 15659]
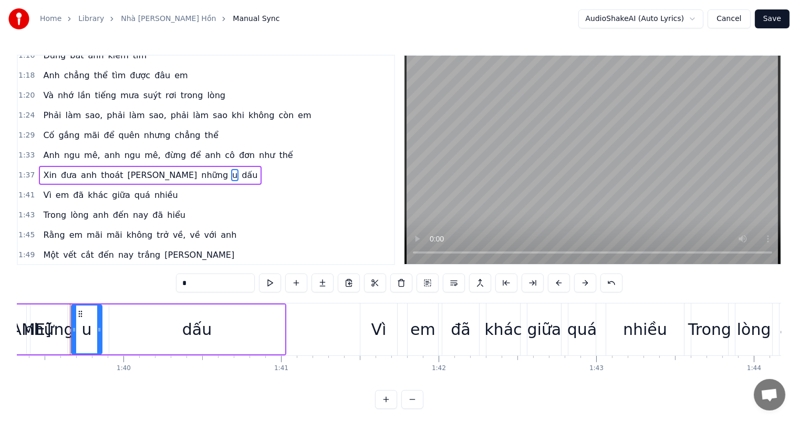
click at [241, 169] on span "dấu" at bounding box center [250, 175] width 18 height 12
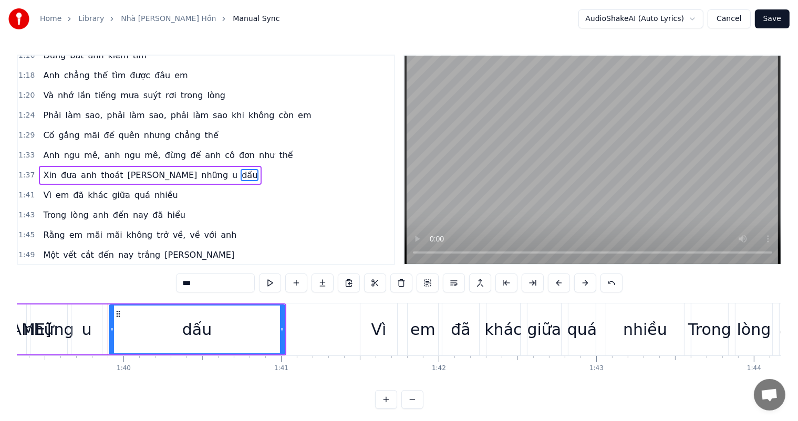
drag, startPoint x: 200, startPoint y: 280, endPoint x: 186, endPoint y: 282, distance: 14.9
click at [174, 282] on div "0:17 [PERSON_NAME] khi nở [PERSON_NAME] hồn giống một nhà giam 0:21 Một nhà [PE…" at bounding box center [399, 232] width 765 height 355
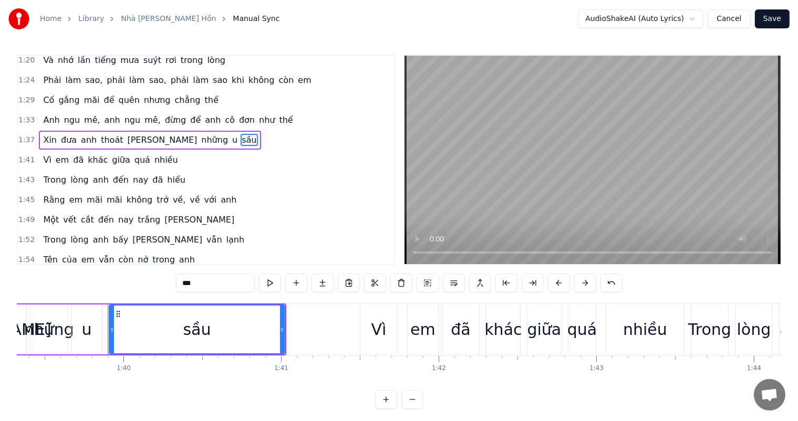
scroll to position [402, 0]
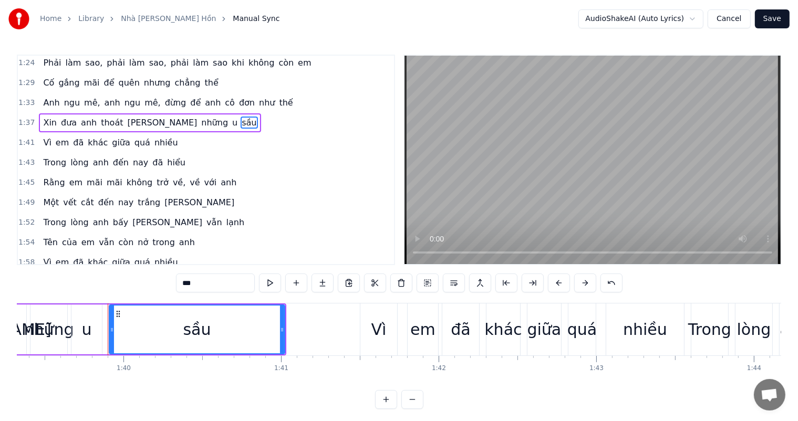
click at [137, 197] on span "trắng" at bounding box center [149, 203] width 25 height 12
type input "*****"
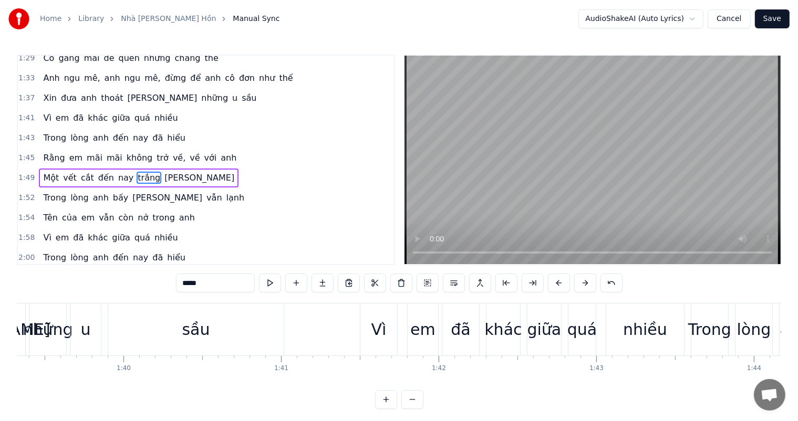
click at [137, 189] on div "[PERSON_NAME] [PERSON_NAME] bấy [PERSON_NAME] [PERSON_NAME]" at bounding box center [144, 198] width 210 height 19
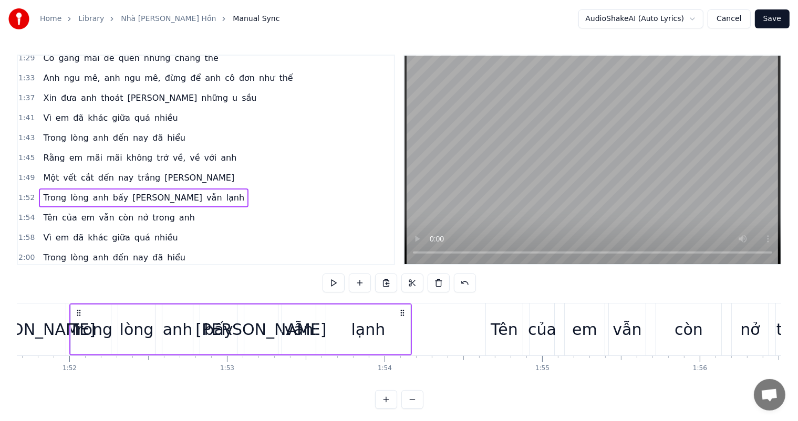
click at [137, 172] on span "trắng" at bounding box center [149, 178] width 25 height 12
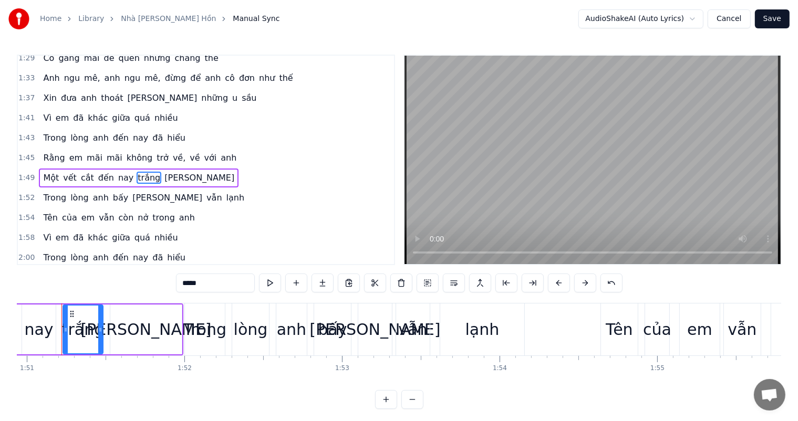
scroll to position [0, 17482]
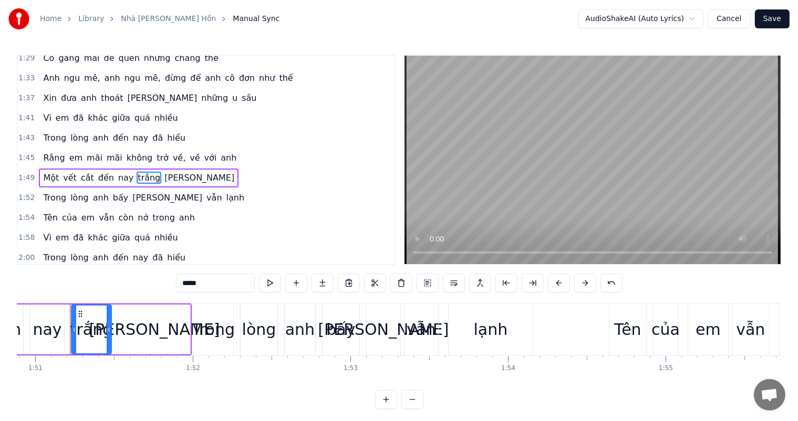
click at [198, 284] on input "*****" at bounding box center [215, 283] width 79 height 19
click at [137, 212] on span "nở" at bounding box center [143, 218] width 13 height 12
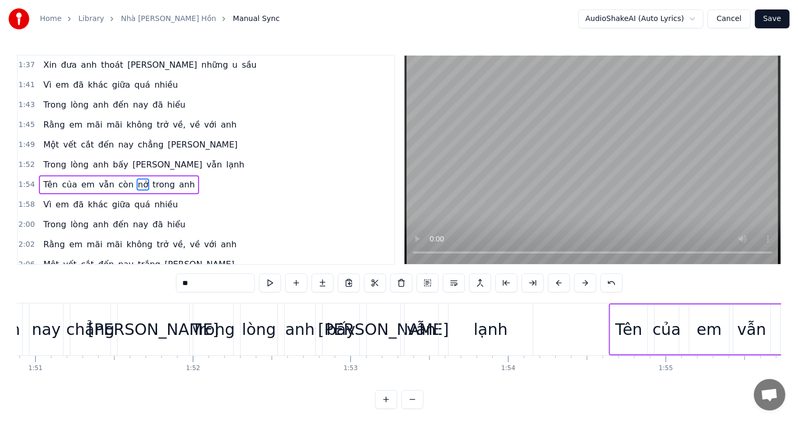
scroll to position [466, 0]
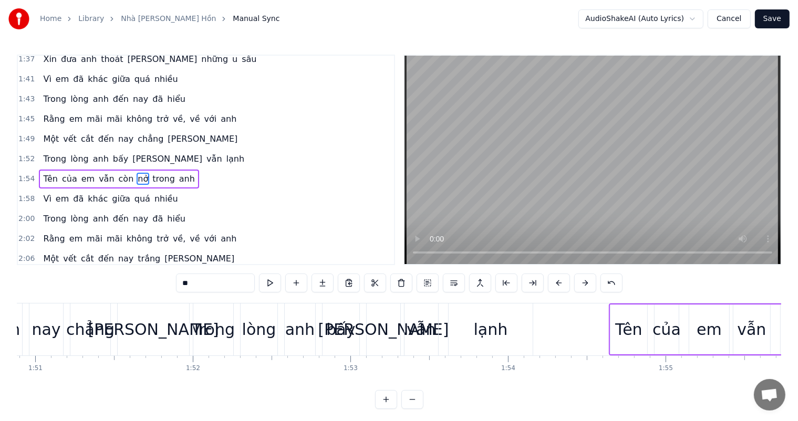
drag, startPoint x: 188, startPoint y: 280, endPoint x: 179, endPoint y: 280, distance: 8.9
click at [179, 280] on input "**" at bounding box center [215, 283] width 79 height 19
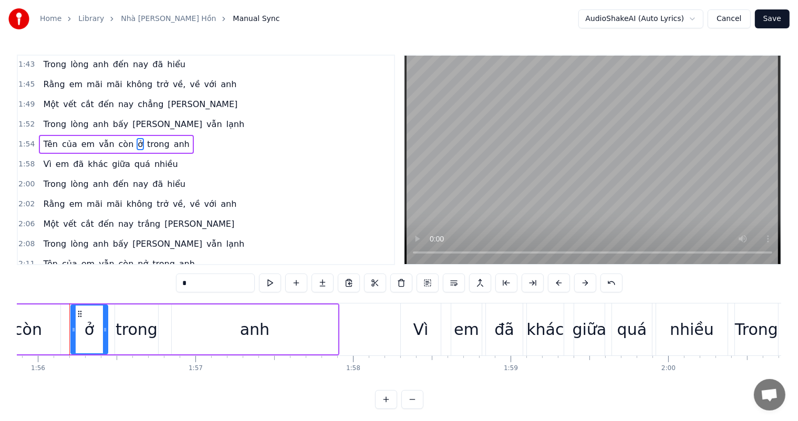
scroll to position [518, 0]
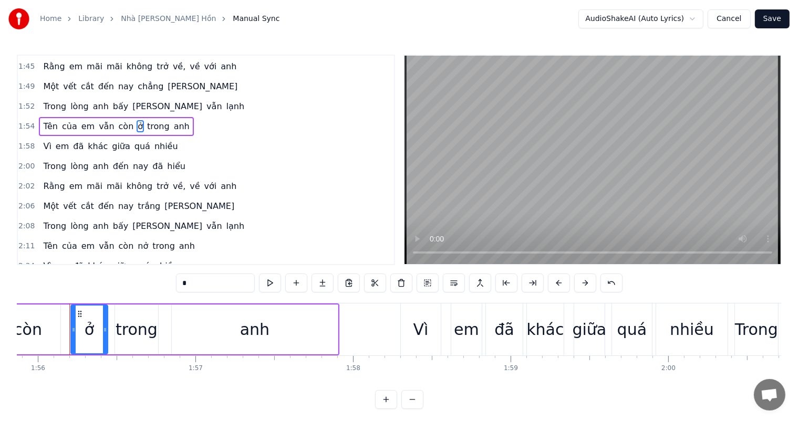
click at [141, 200] on span "trắng" at bounding box center [149, 206] width 25 height 12
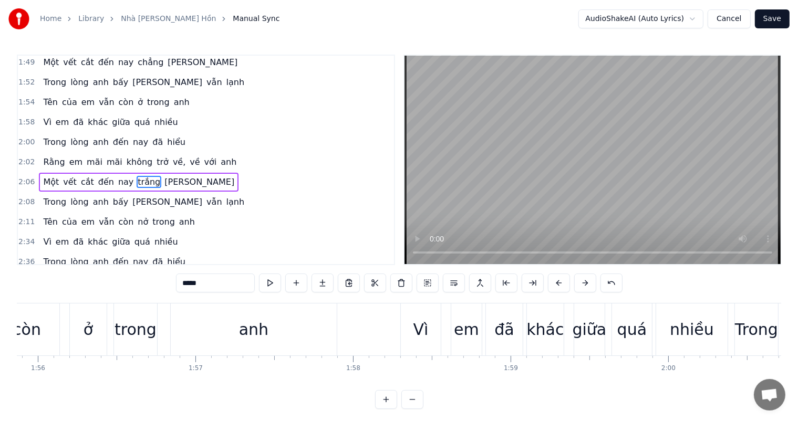
scroll to position [543, 0]
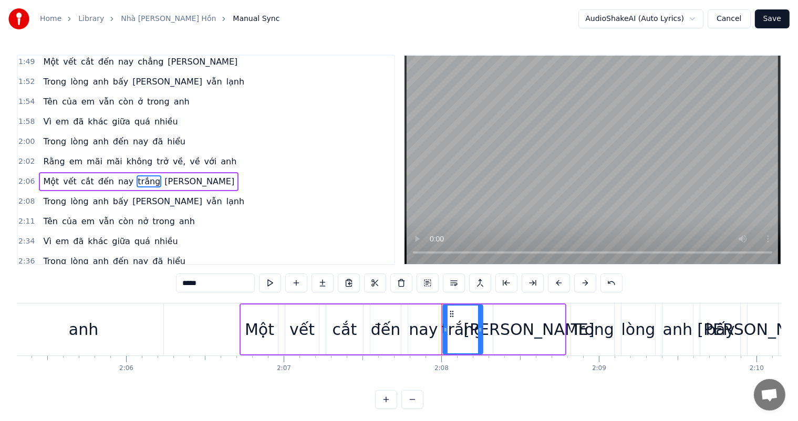
drag, startPoint x: 205, startPoint y: 285, endPoint x: 166, endPoint y: 277, distance: 40.2
click at [177, 283] on input "*****" at bounding box center [215, 283] width 79 height 19
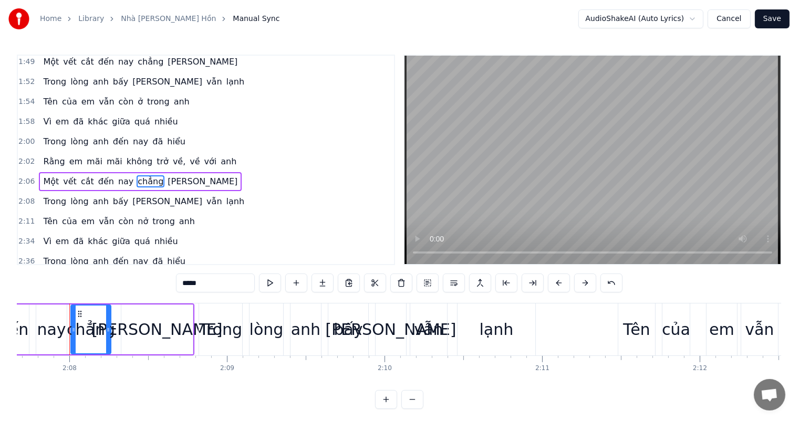
click at [137, 215] on span "nở" at bounding box center [143, 221] width 13 height 12
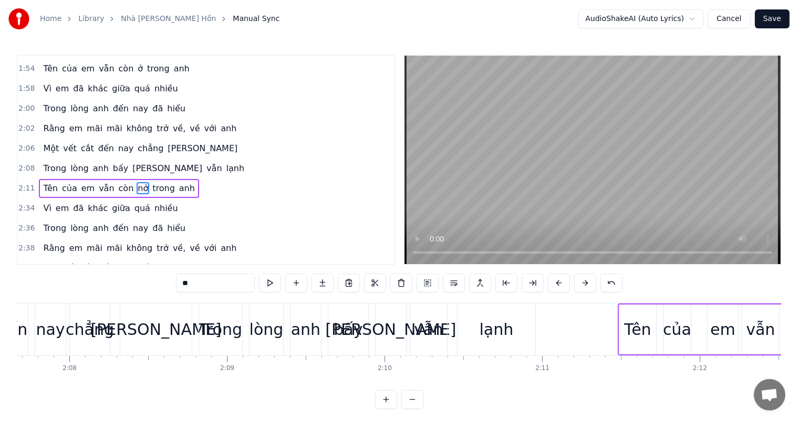
scroll to position [582, 0]
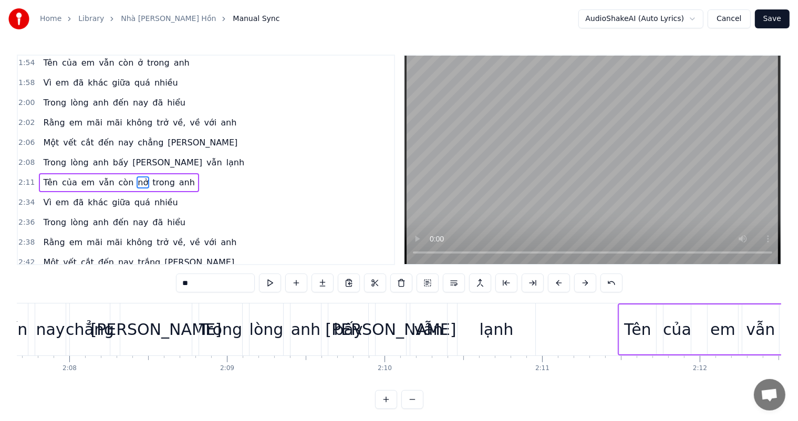
drag, startPoint x: 187, startPoint y: 282, endPoint x: 177, endPoint y: 282, distance: 10.0
click at [177, 282] on input "**" at bounding box center [215, 283] width 79 height 19
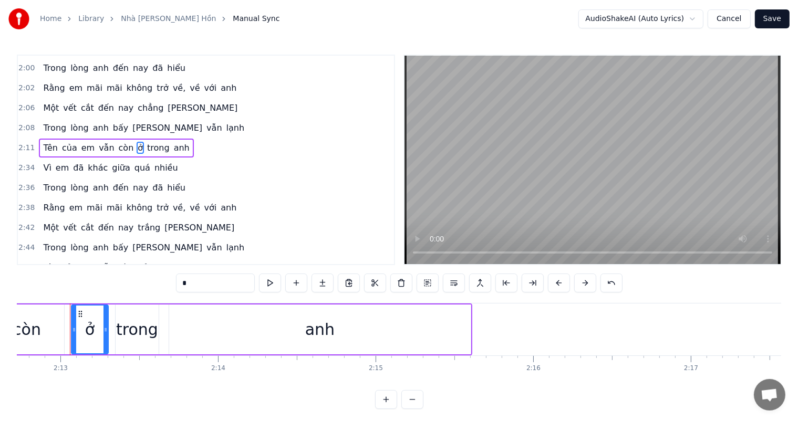
scroll to position [634, 0]
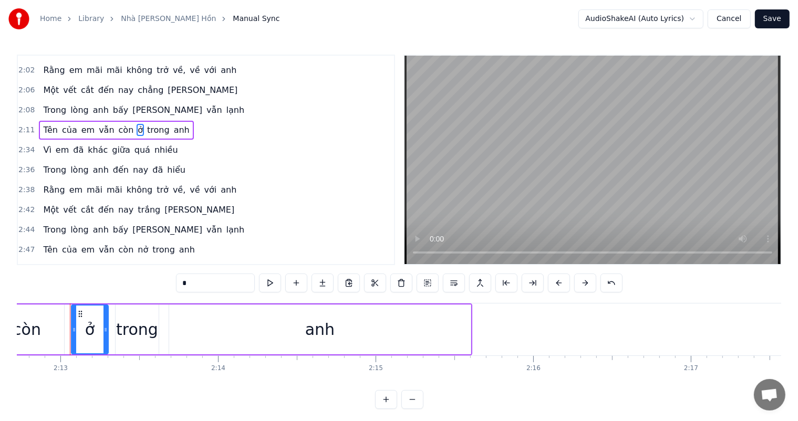
type input "*"
click at [122, 201] on div "Một vết cắt đến nay [PERSON_NAME]" at bounding box center [139, 210] width 200 height 19
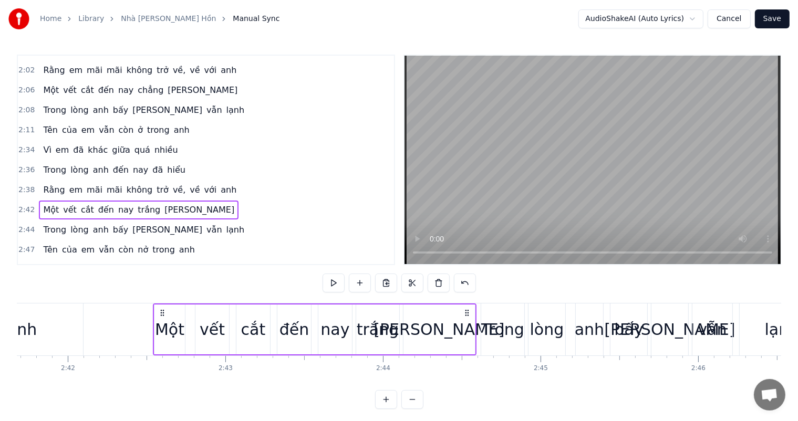
scroll to position [0, 25573]
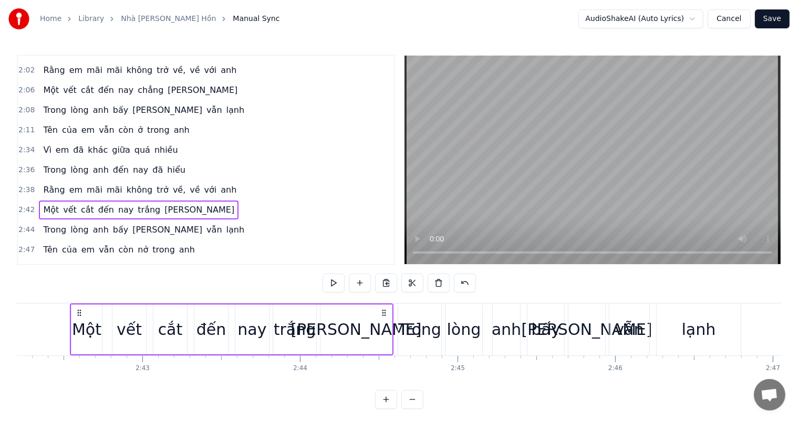
click at [137, 204] on span "trắng" at bounding box center [149, 210] width 25 height 12
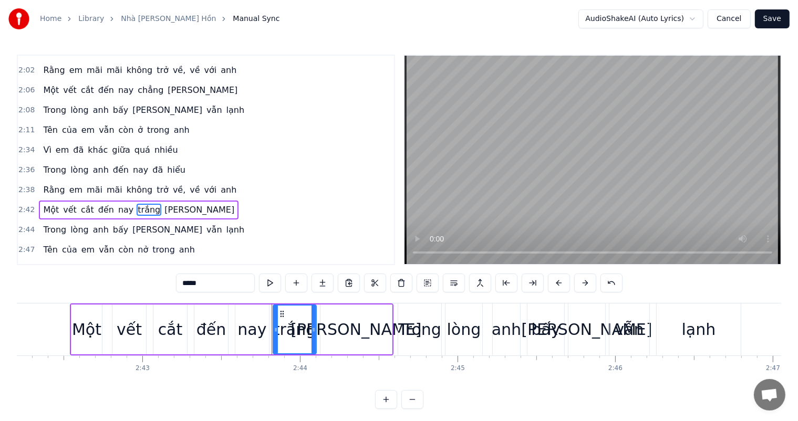
scroll to position [659, 0]
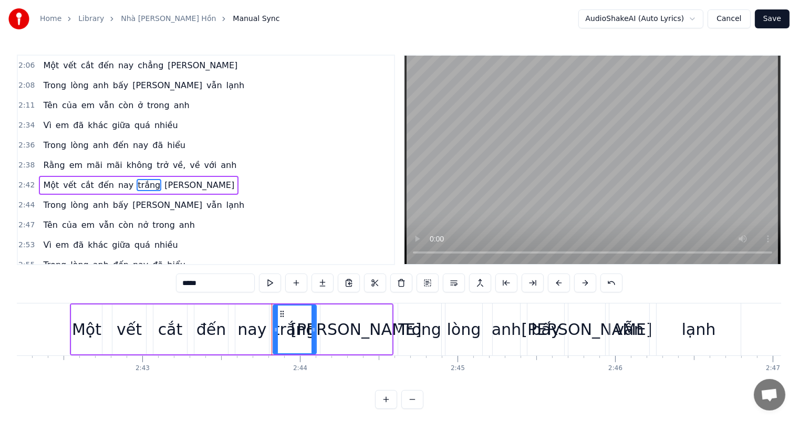
drag, startPoint x: 227, startPoint y: 286, endPoint x: 155, endPoint y: 281, distance: 71.7
click at [155, 281] on div "0:17 [PERSON_NAME] khi nở [PERSON_NAME] hồn giống một nhà giam 0:21 Một nhà [PE…" at bounding box center [399, 232] width 765 height 355
click at [137, 219] on span "nở" at bounding box center [143, 225] width 13 height 12
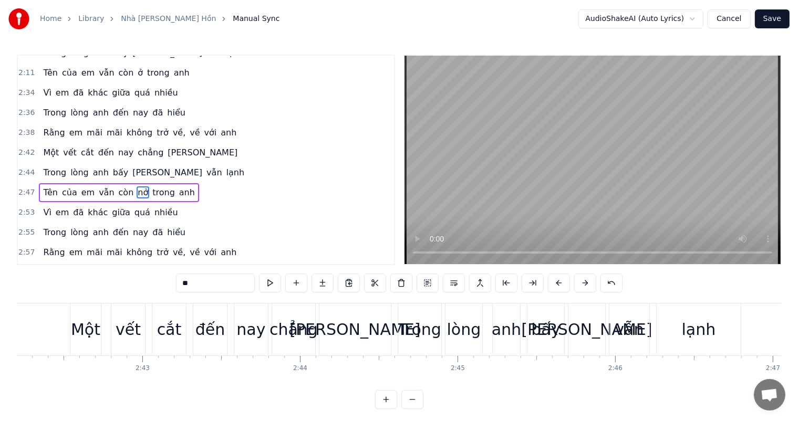
scroll to position [698, 0]
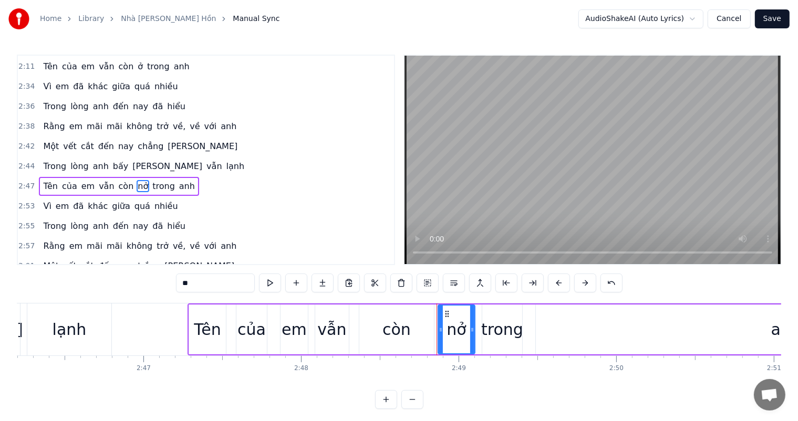
click at [203, 283] on input "**" at bounding box center [215, 283] width 79 height 19
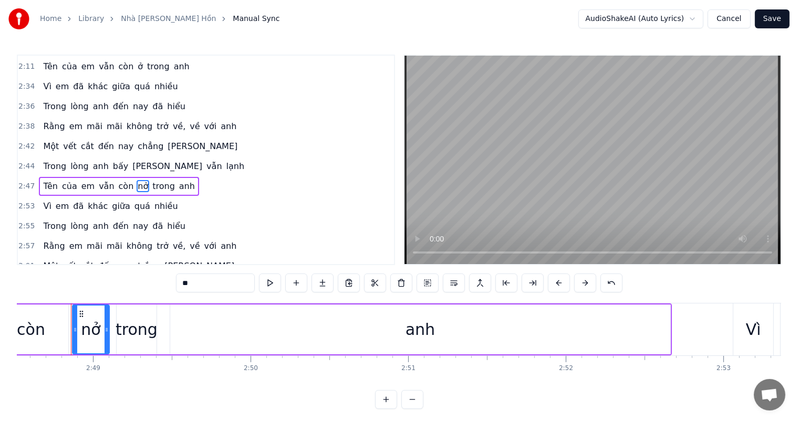
scroll to position [0, 26569]
click at [188, 281] on input "**" at bounding box center [215, 283] width 79 height 19
click at [137, 260] on span "trắng" at bounding box center [149, 266] width 25 height 12
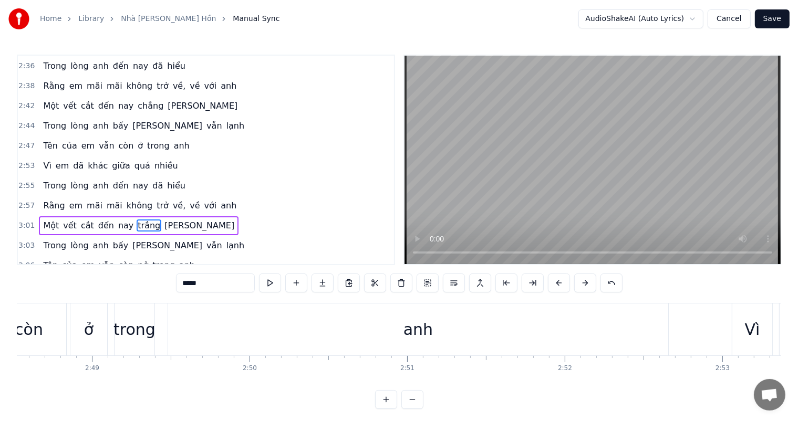
scroll to position [775, 0]
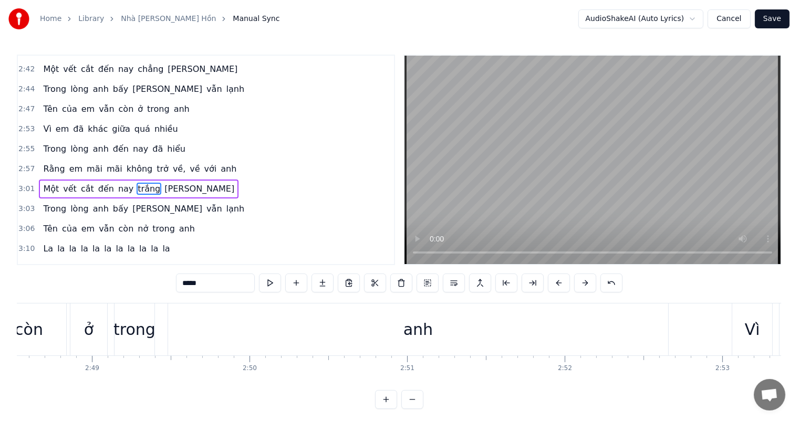
drag, startPoint x: 206, startPoint y: 287, endPoint x: 181, endPoint y: 286, distance: 25.2
click at [181, 286] on input "*****" at bounding box center [215, 283] width 79 height 19
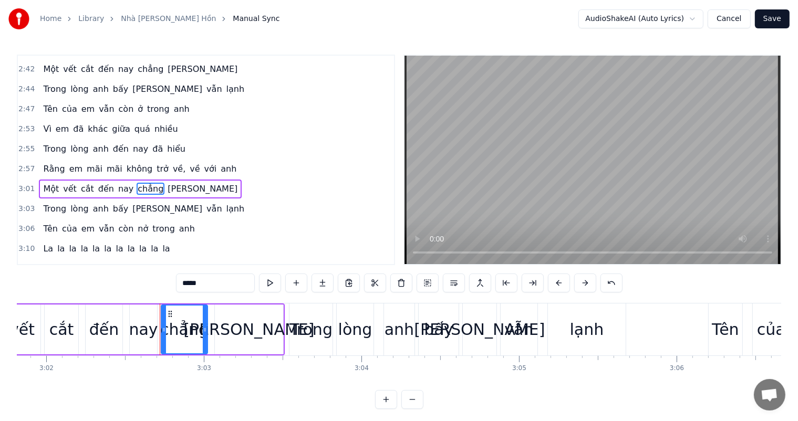
scroll to position [0, 28755]
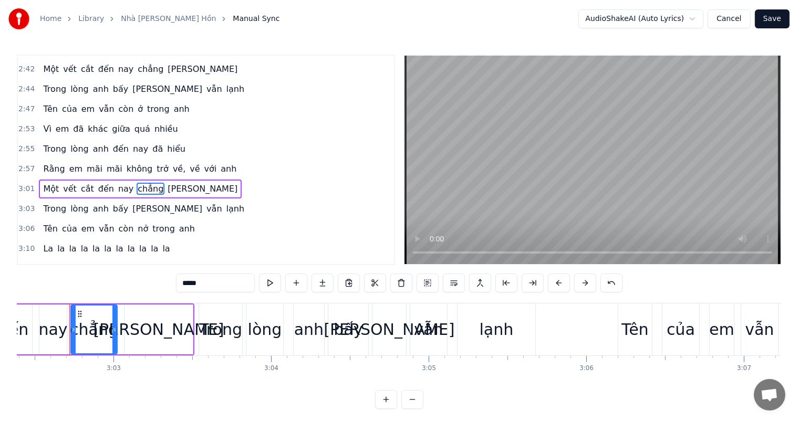
click at [137, 223] on span "nở" at bounding box center [143, 229] width 13 height 12
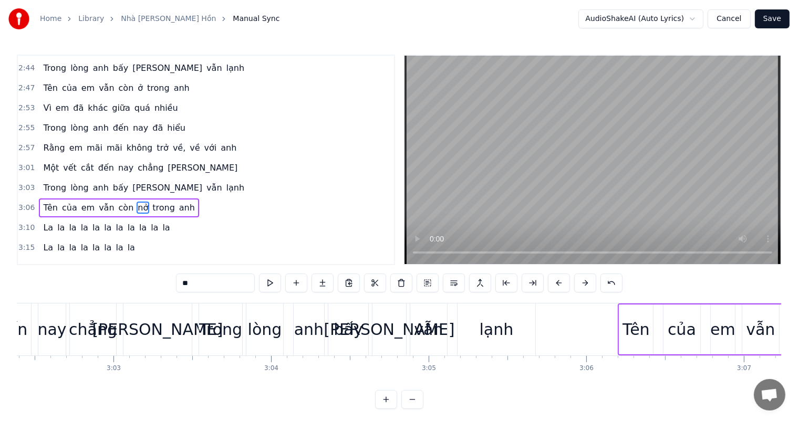
scroll to position [797, 0]
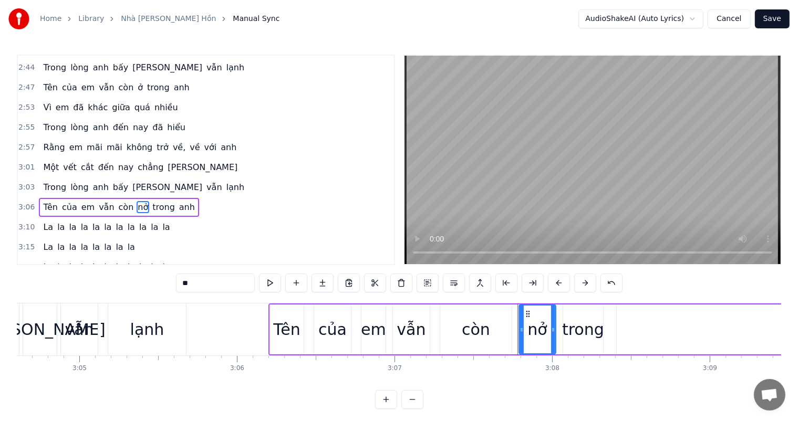
click at [185, 282] on input "**" at bounding box center [215, 283] width 79 height 19
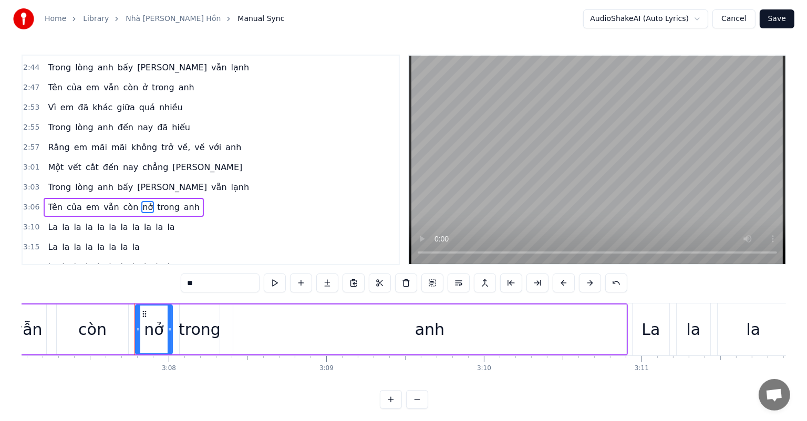
scroll to position [0, 29552]
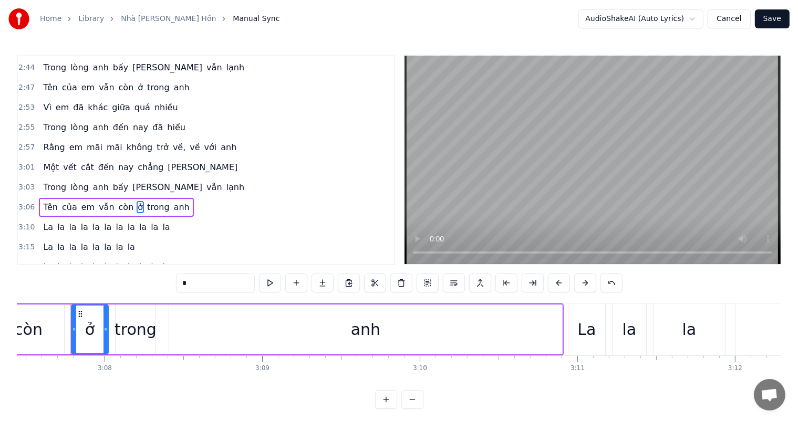
type input "*"
click at [771, 15] on button "Save" at bounding box center [772, 18] width 35 height 19
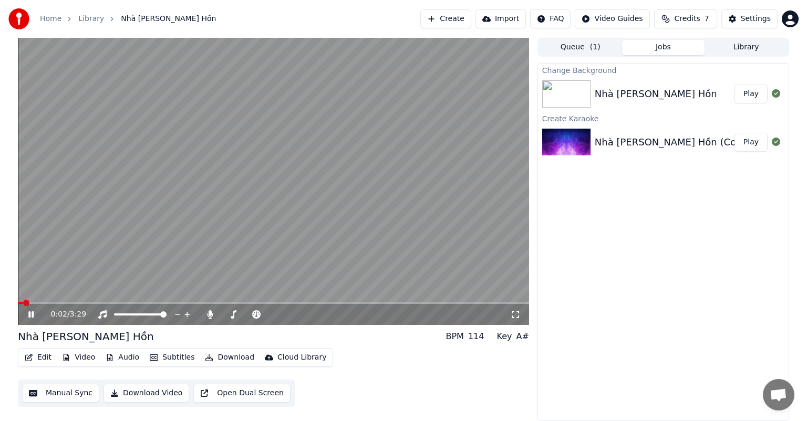
click at [37, 315] on icon at bounding box center [38, 315] width 25 height 8
click at [221, 104] on video at bounding box center [273, 181] width 511 height 287
click at [219, 108] on video at bounding box center [273, 181] width 511 height 287
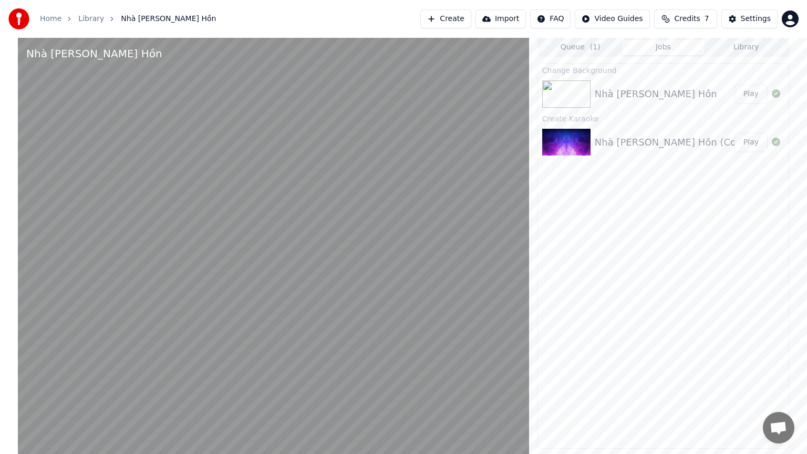
click at [219, 120] on video at bounding box center [273, 265] width 511 height 454
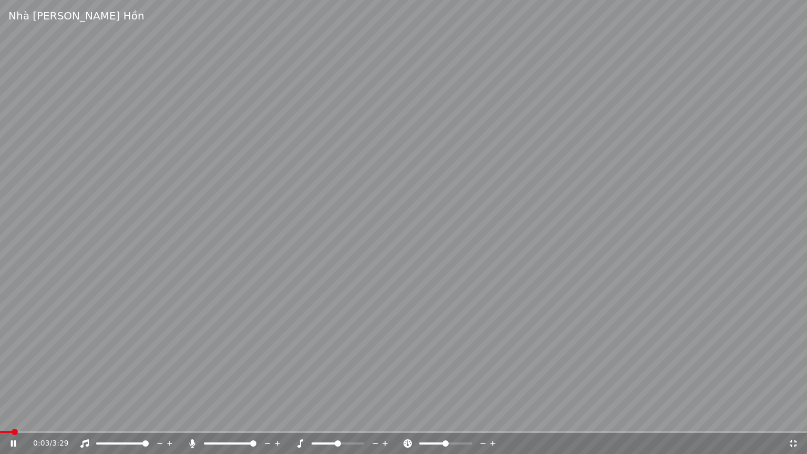
drag, startPoint x: 219, startPoint y: 120, endPoint x: 219, endPoint y: 108, distance: 12.1
click at [219, 120] on video at bounding box center [403, 227] width 807 height 454
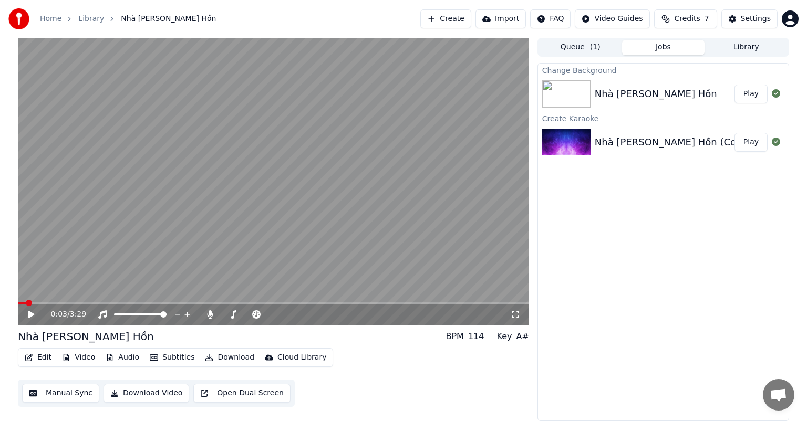
click at [214, 393] on button "Open Dual Screen" at bounding box center [241, 393] width 97 height 19
click at [34, 314] on icon at bounding box center [30, 315] width 5 height 6
click at [84, 21] on link "Library" at bounding box center [91, 19] width 26 height 11
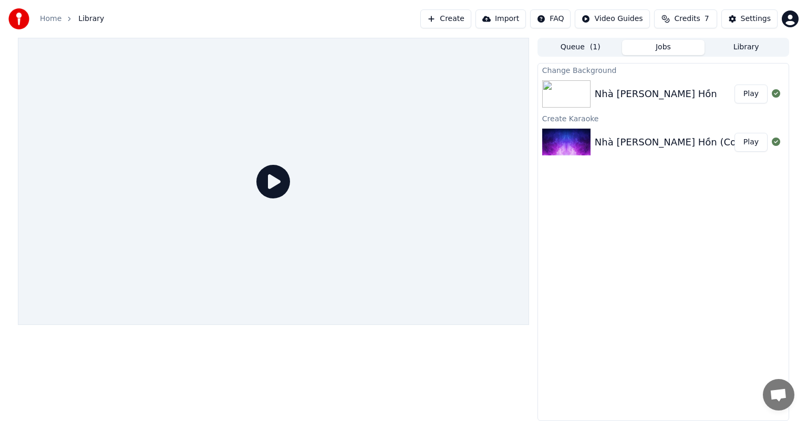
click at [270, 187] on icon at bounding box center [273, 182] width 34 height 34
click at [576, 95] on img at bounding box center [566, 93] width 48 height 27
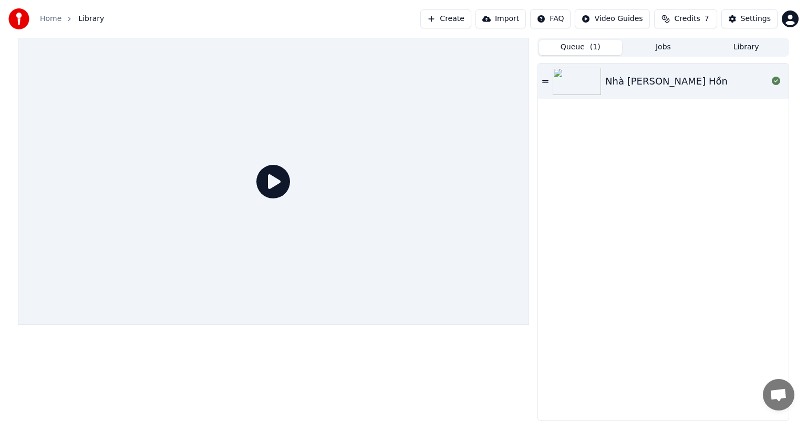
click at [584, 48] on button "Queue ( 1 )" at bounding box center [580, 47] width 83 height 15
click at [547, 81] on icon at bounding box center [545, 81] width 6 height 7
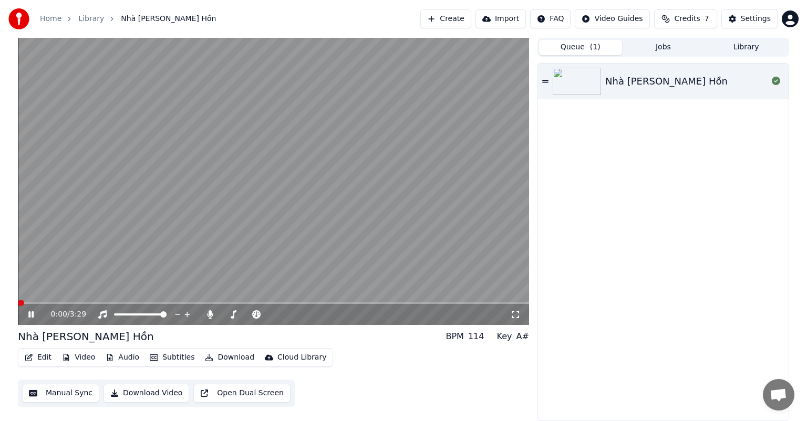
click at [596, 83] on img at bounding box center [577, 81] width 48 height 27
click at [269, 114] on video at bounding box center [273, 181] width 511 height 287
click at [164, 357] on button "Subtitles" at bounding box center [172, 358] width 53 height 15
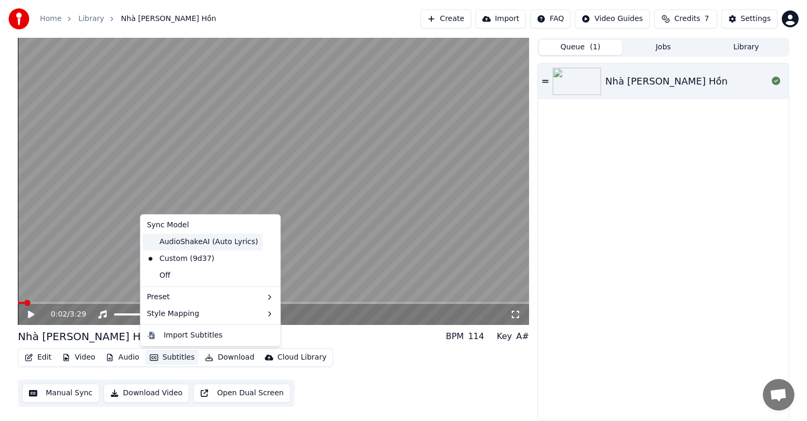
click at [208, 246] on div "AudioShakeAI (Auto Lyrics)" at bounding box center [202, 242] width 120 height 17
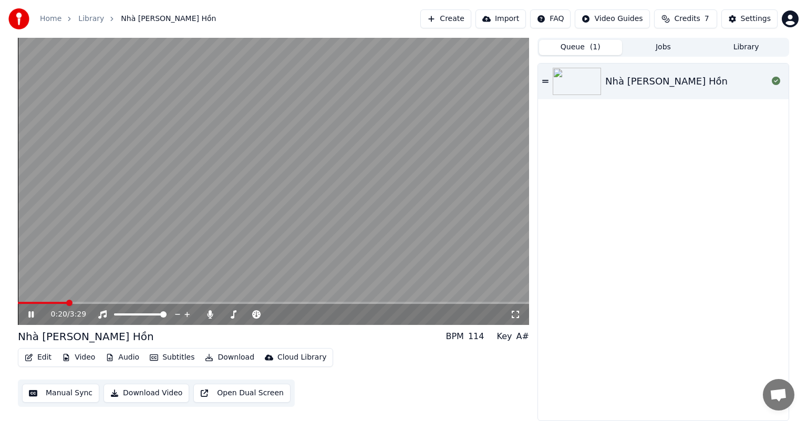
click at [66, 302] on span at bounding box center [273, 303] width 511 height 2
click at [150, 355] on icon "button" at bounding box center [154, 357] width 8 height 7
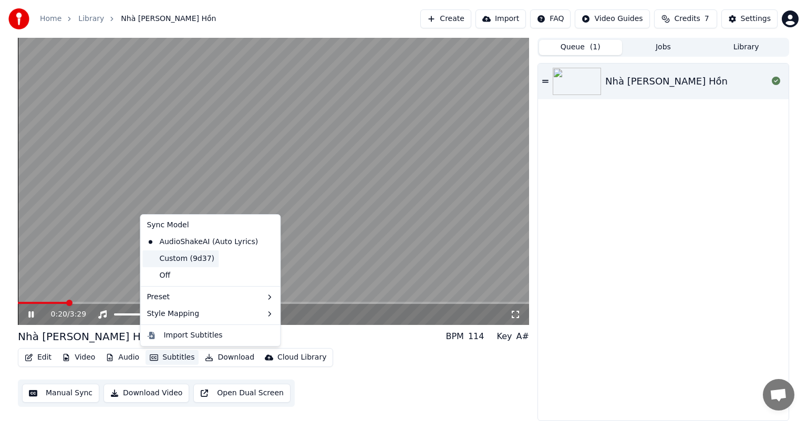
click at [166, 259] on div "Custom (9d37)" at bounding box center [180, 259] width 76 height 17
